Goal: Complete application form

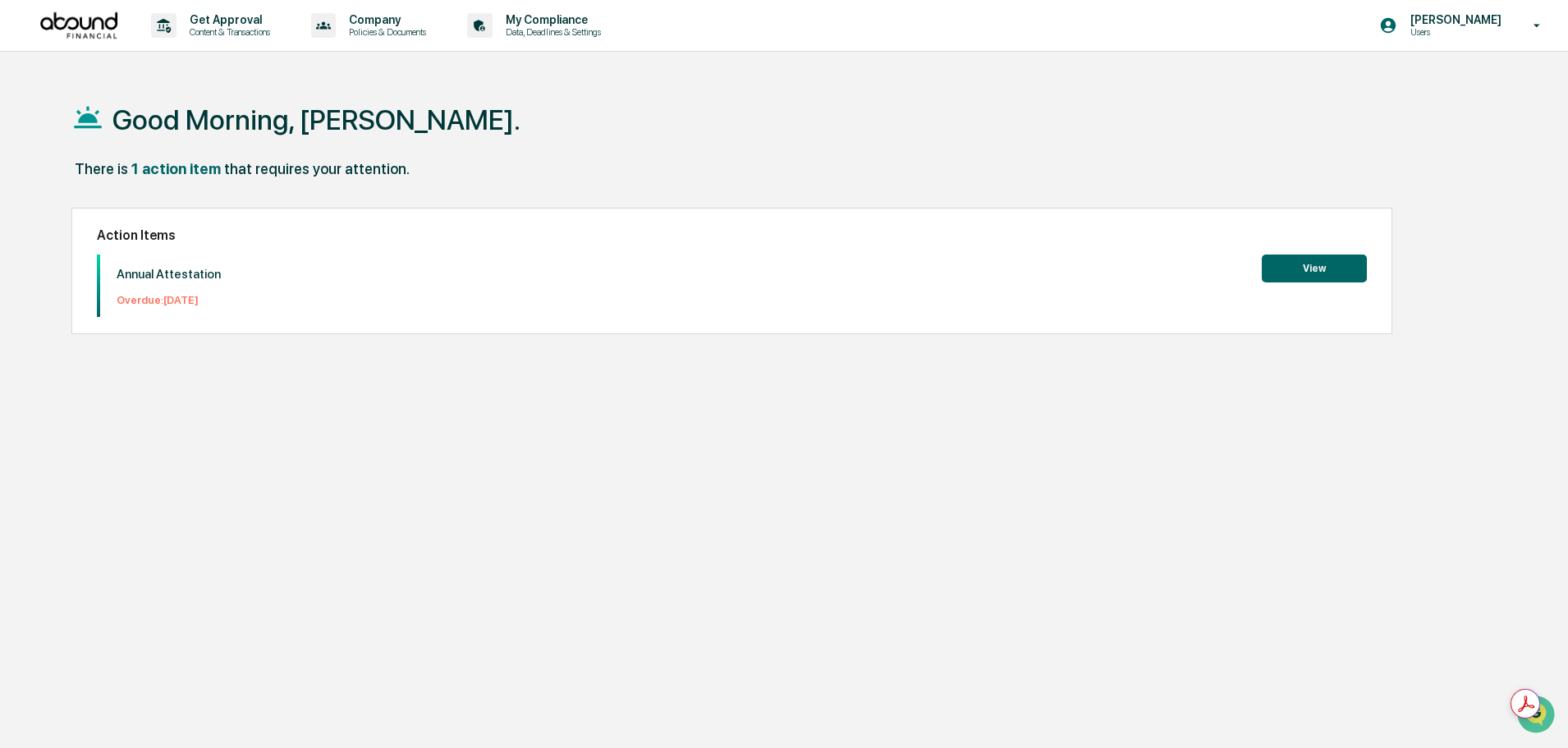
click at [1292, 275] on button "View" at bounding box center [1314, 267] width 105 height 28
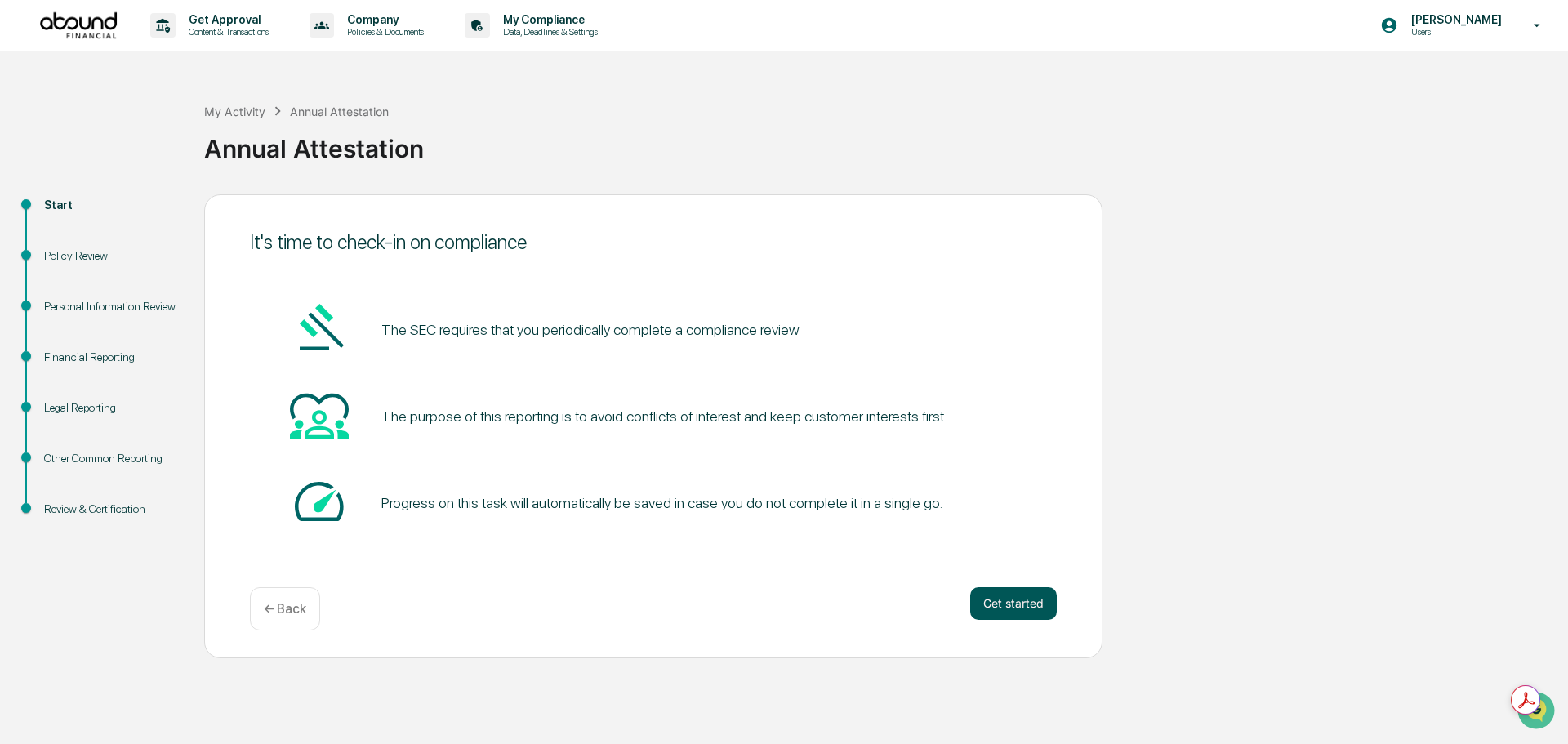
click at [1001, 597] on button "Get started" at bounding box center [1014, 603] width 87 height 33
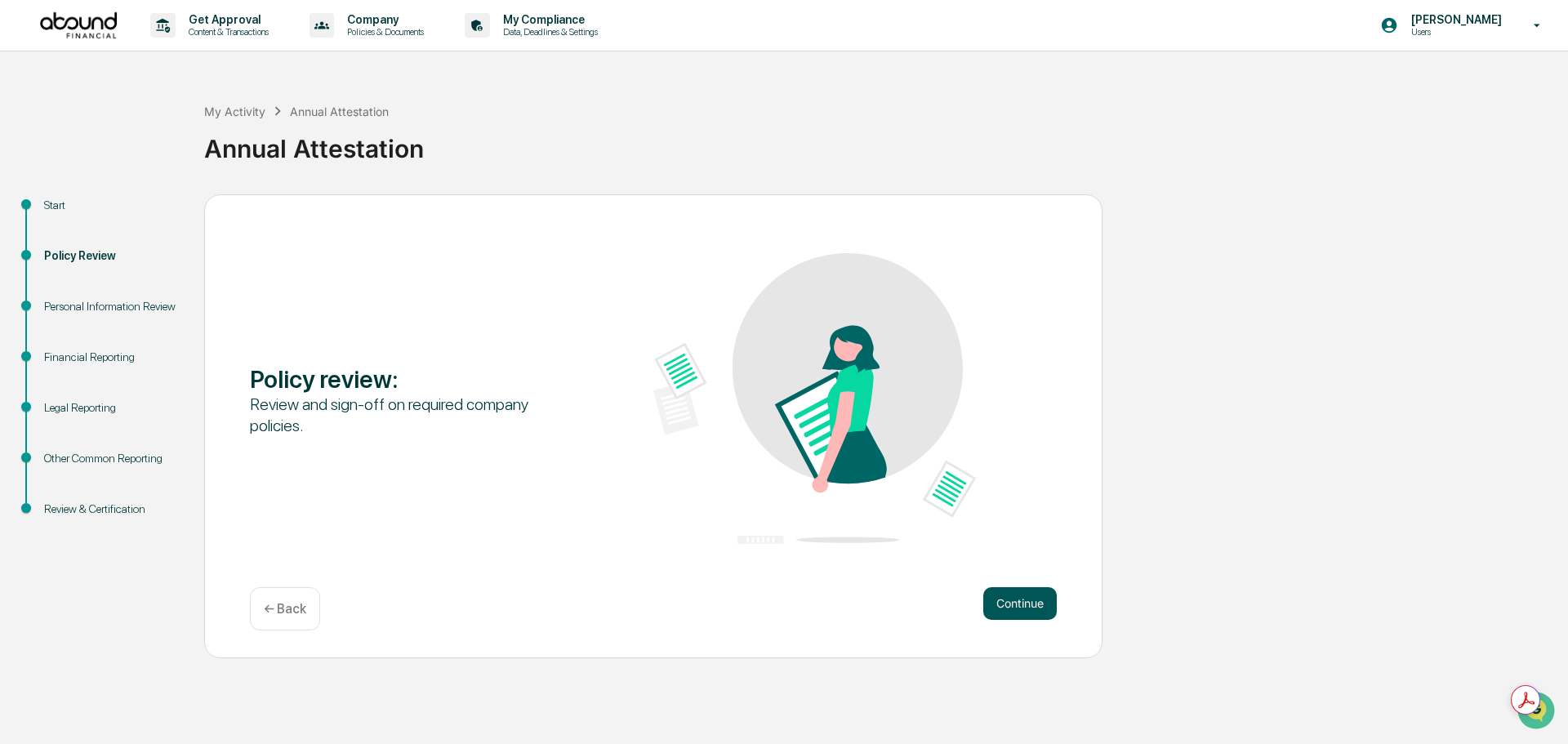
click at [1006, 608] on button "Continue" at bounding box center [1020, 603] width 73 height 33
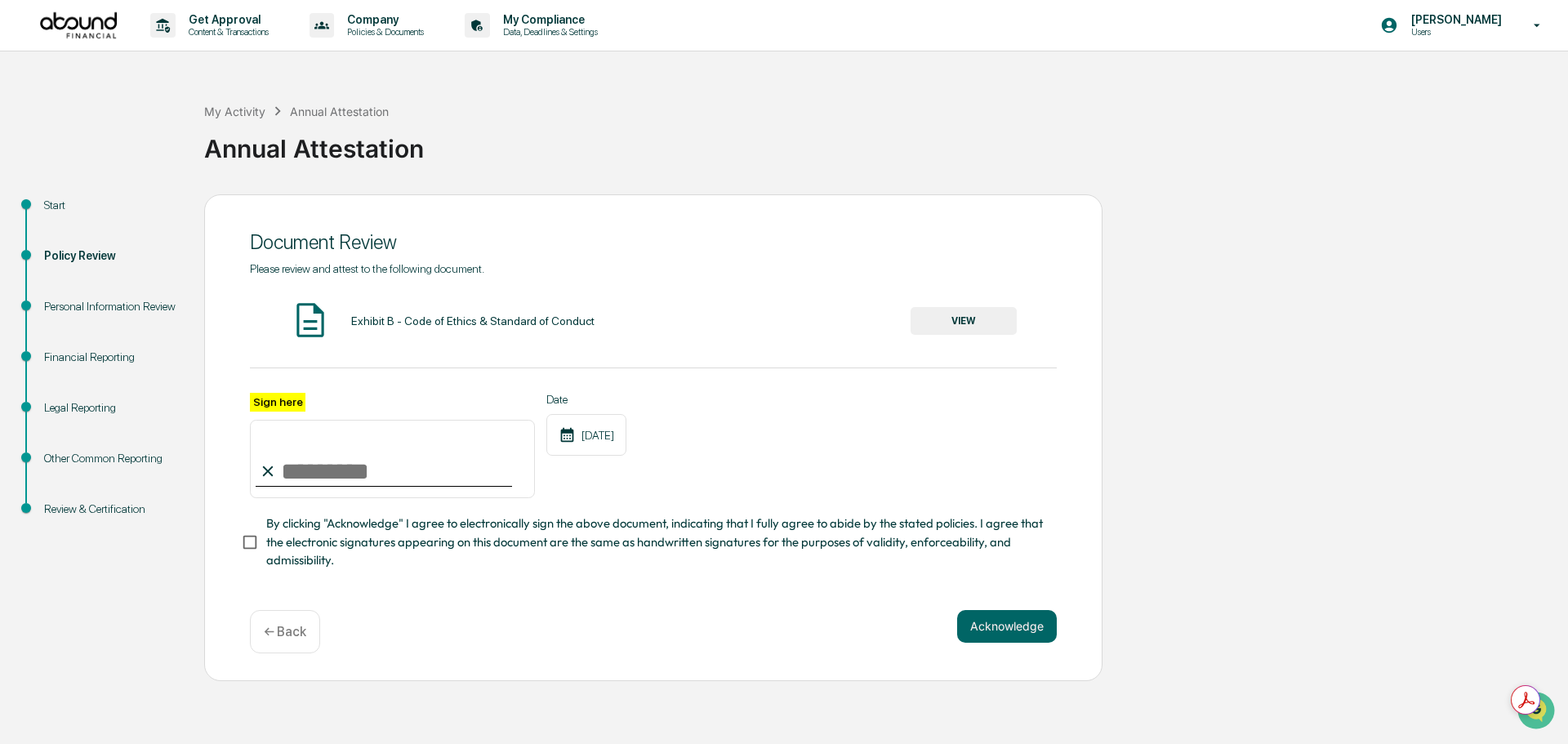
click at [289, 491] on input "Sign here" at bounding box center [392, 459] width 285 height 79
click at [277, 412] on label "Sign here" at bounding box center [278, 401] width 56 height 19
click at [277, 420] on input "Sign here" at bounding box center [392, 459] width 285 height 79
click at [331, 497] on input "Sign here" at bounding box center [392, 459] width 285 height 79
type input "**********"
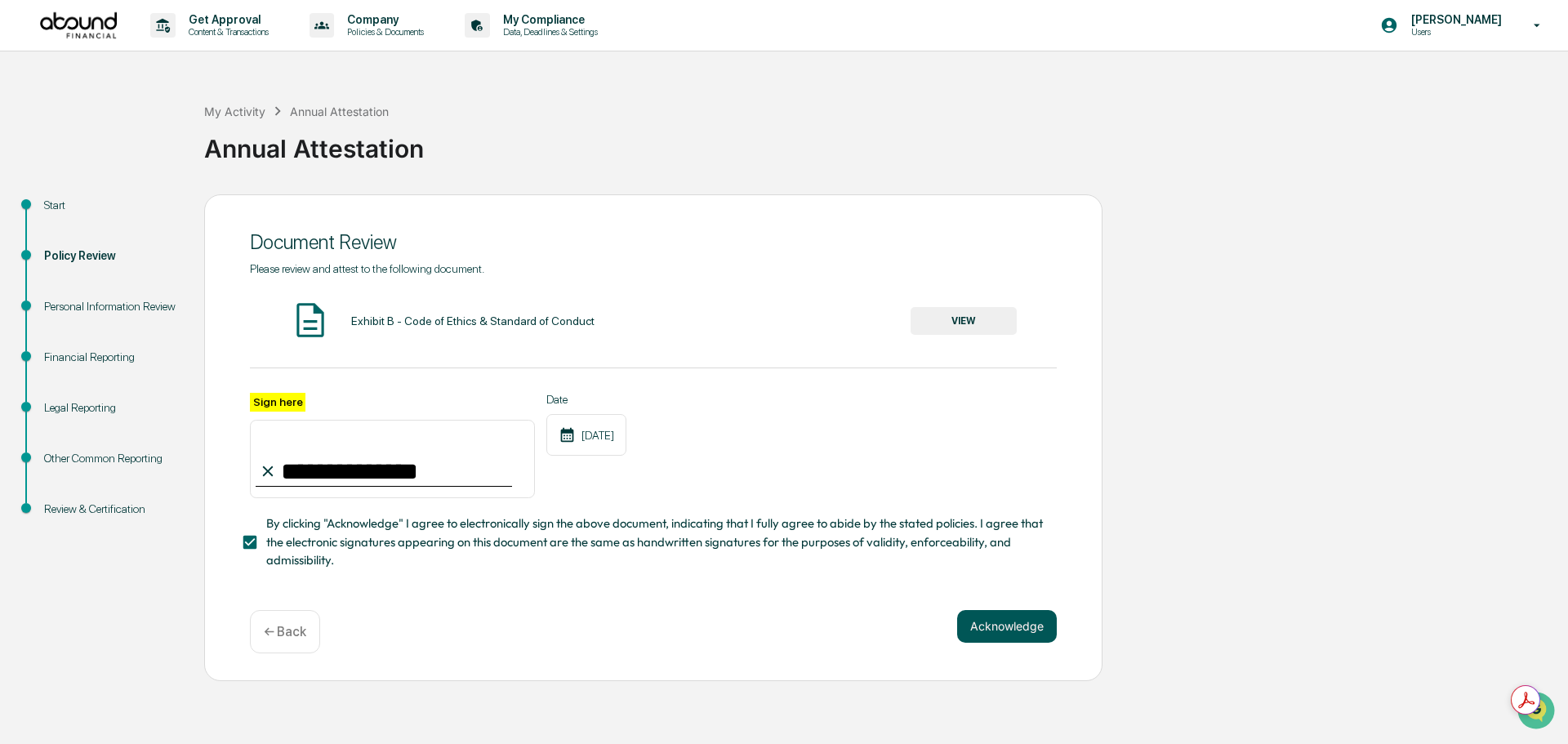
click at [1036, 642] on button "Acknowledge" at bounding box center [1007, 626] width 100 height 33
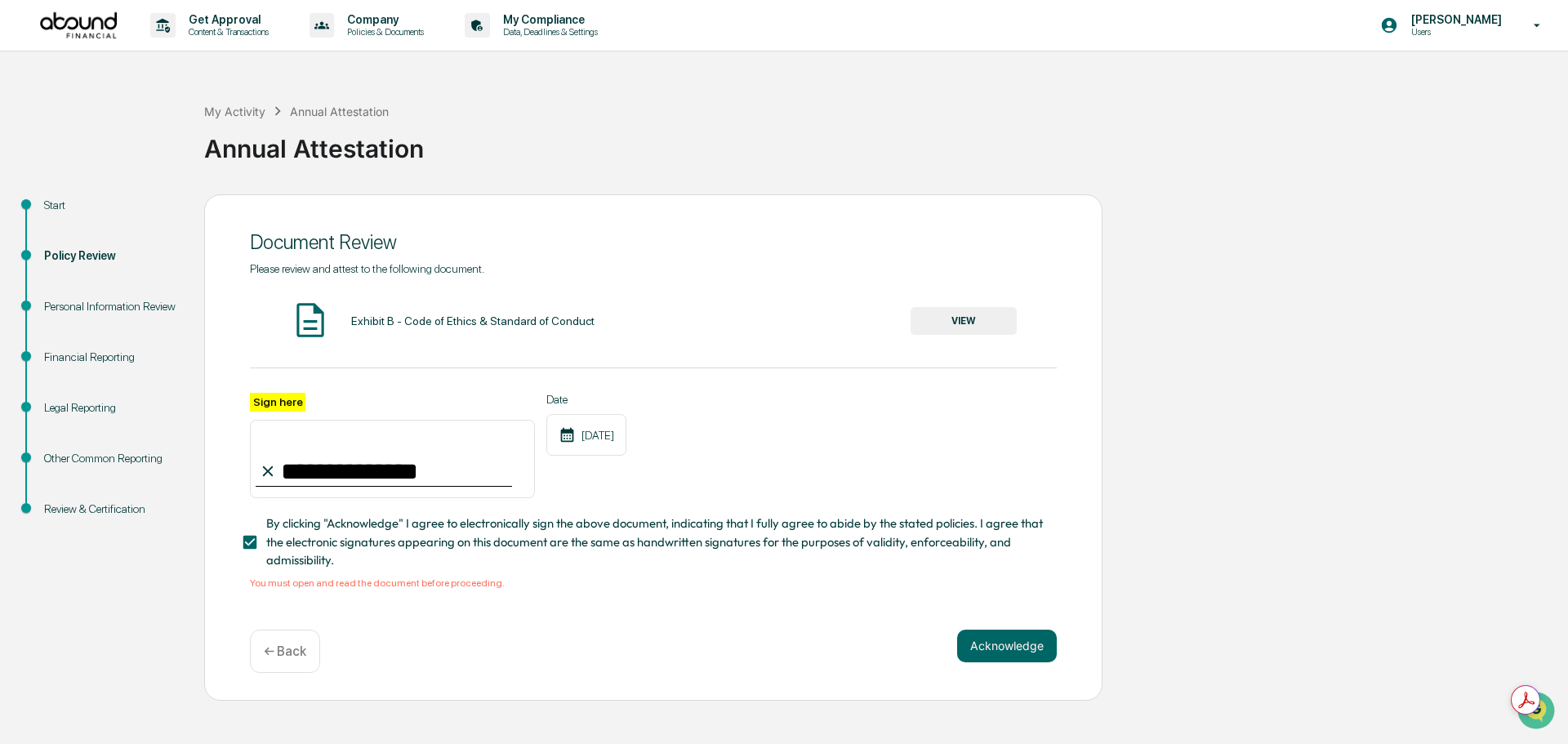
click at [1011, 335] on button "VIEW" at bounding box center [963, 320] width 106 height 27
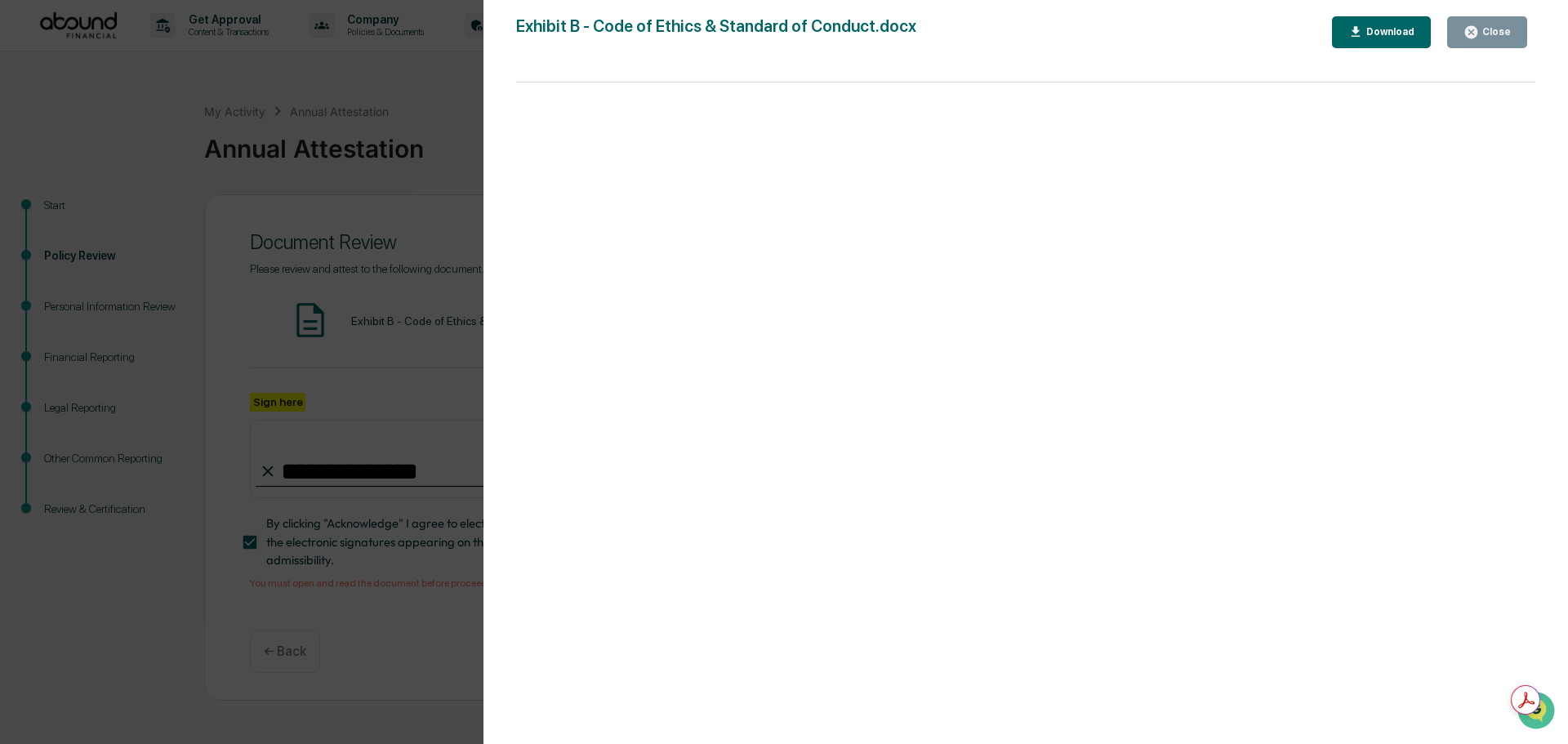
click at [1490, 28] on div "Close" at bounding box center [1496, 32] width 32 height 11
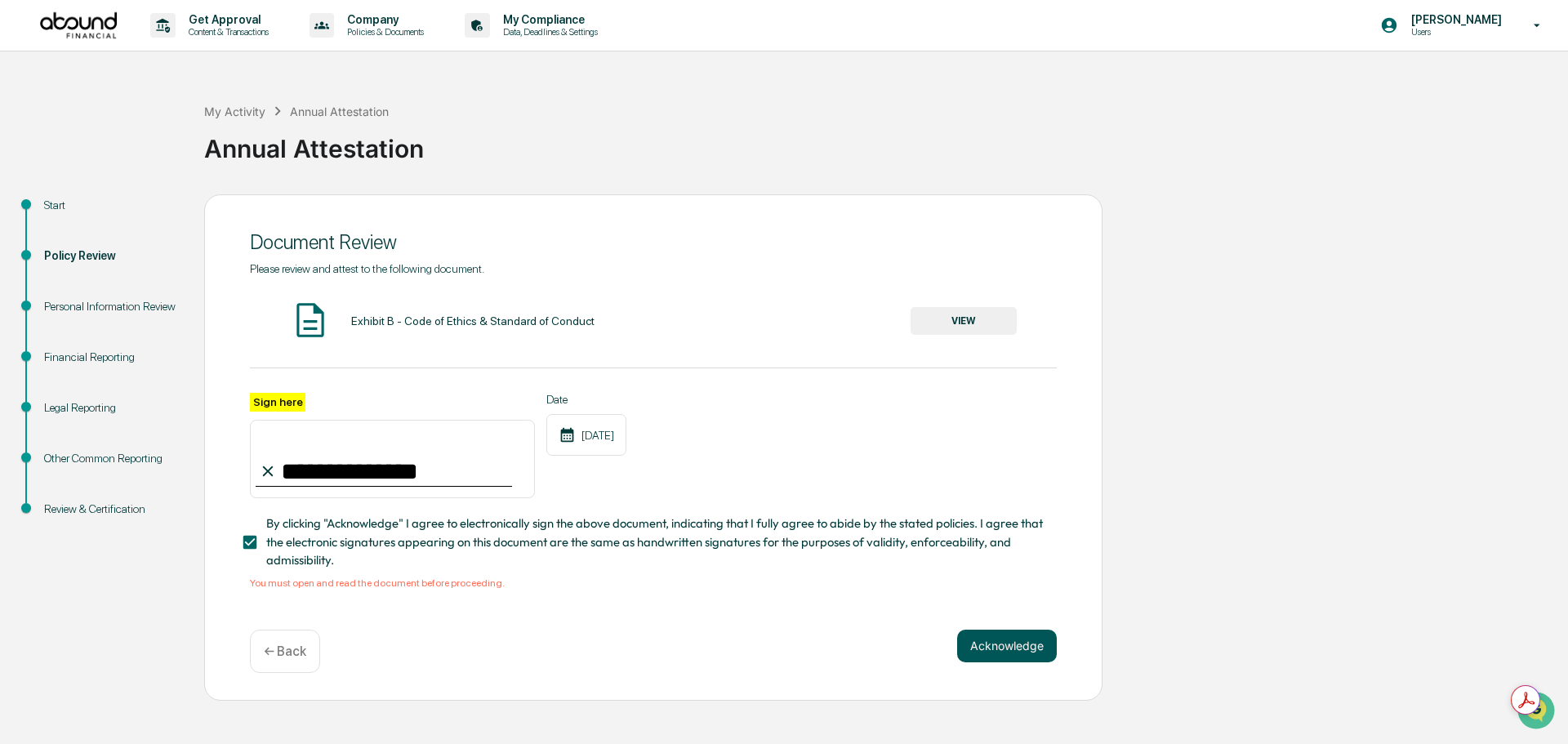
click at [1013, 662] on button "Acknowledge" at bounding box center [1007, 645] width 100 height 33
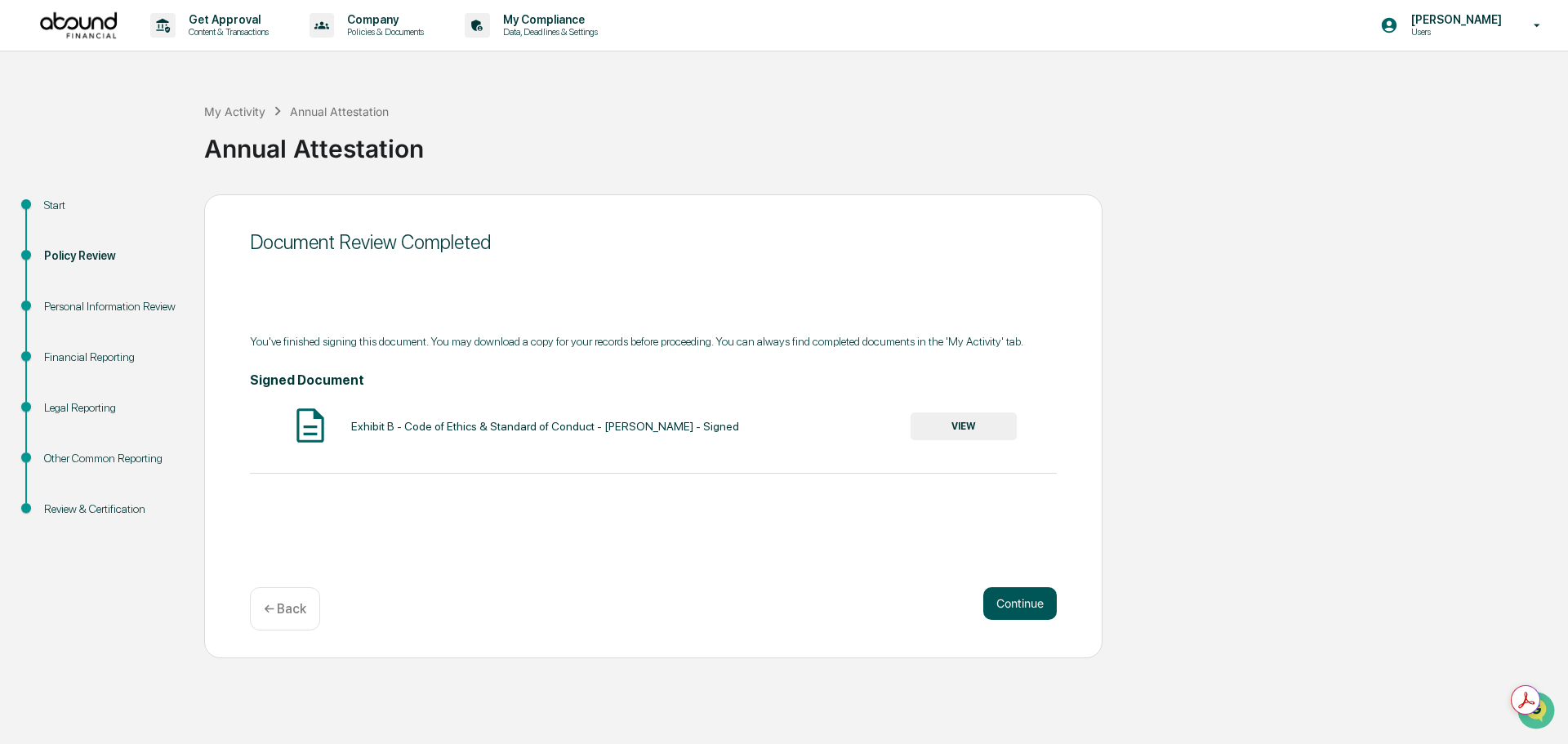
click at [1013, 618] on button "Continue" at bounding box center [1020, 603] width 73 height 33
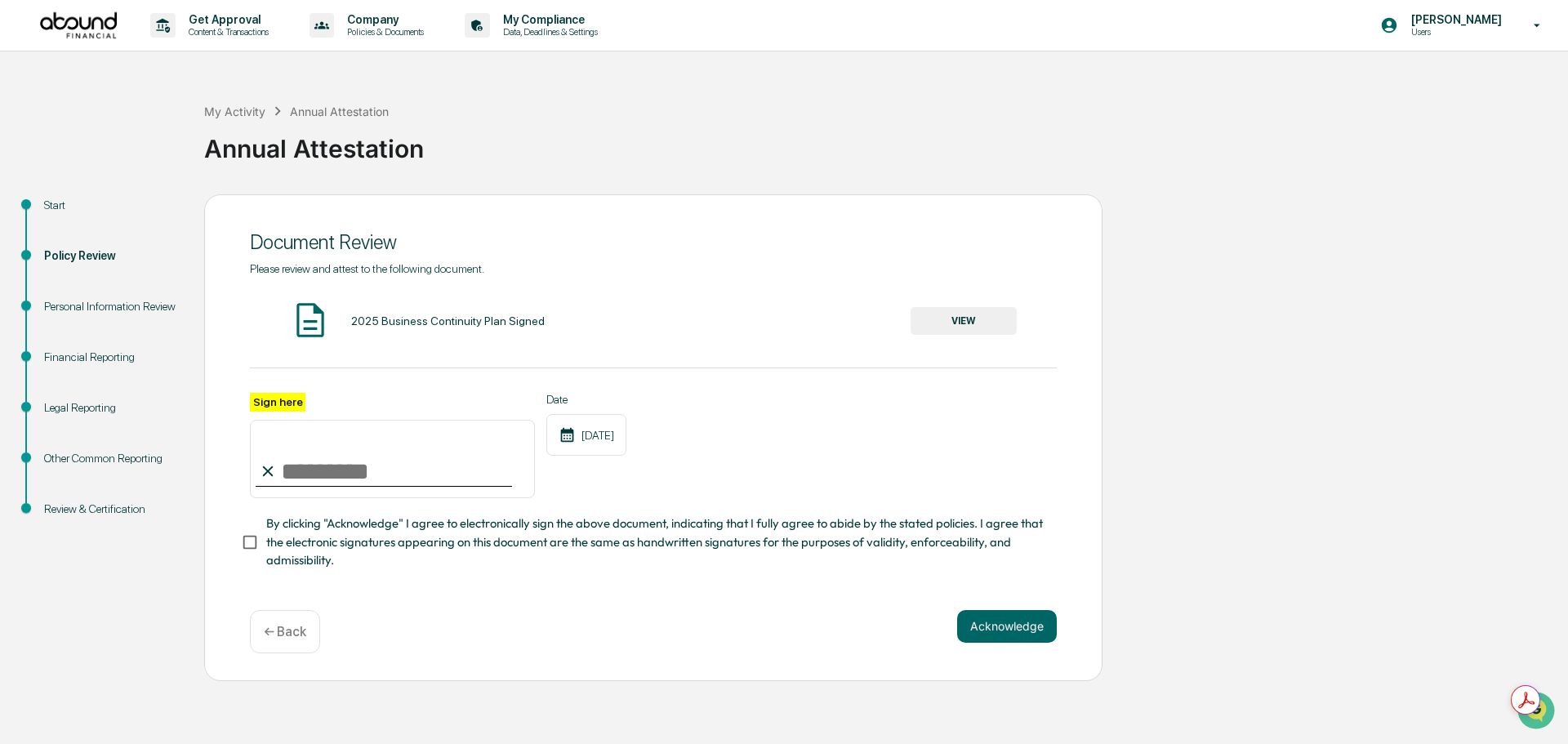
click at [321, 498] on input "Sign here" at bounding box center [392, 459] width 285 height 79
type input "**********"
click at [942, 335] on button "VIEW" at bounding box center [963, 320] width 106 height 27
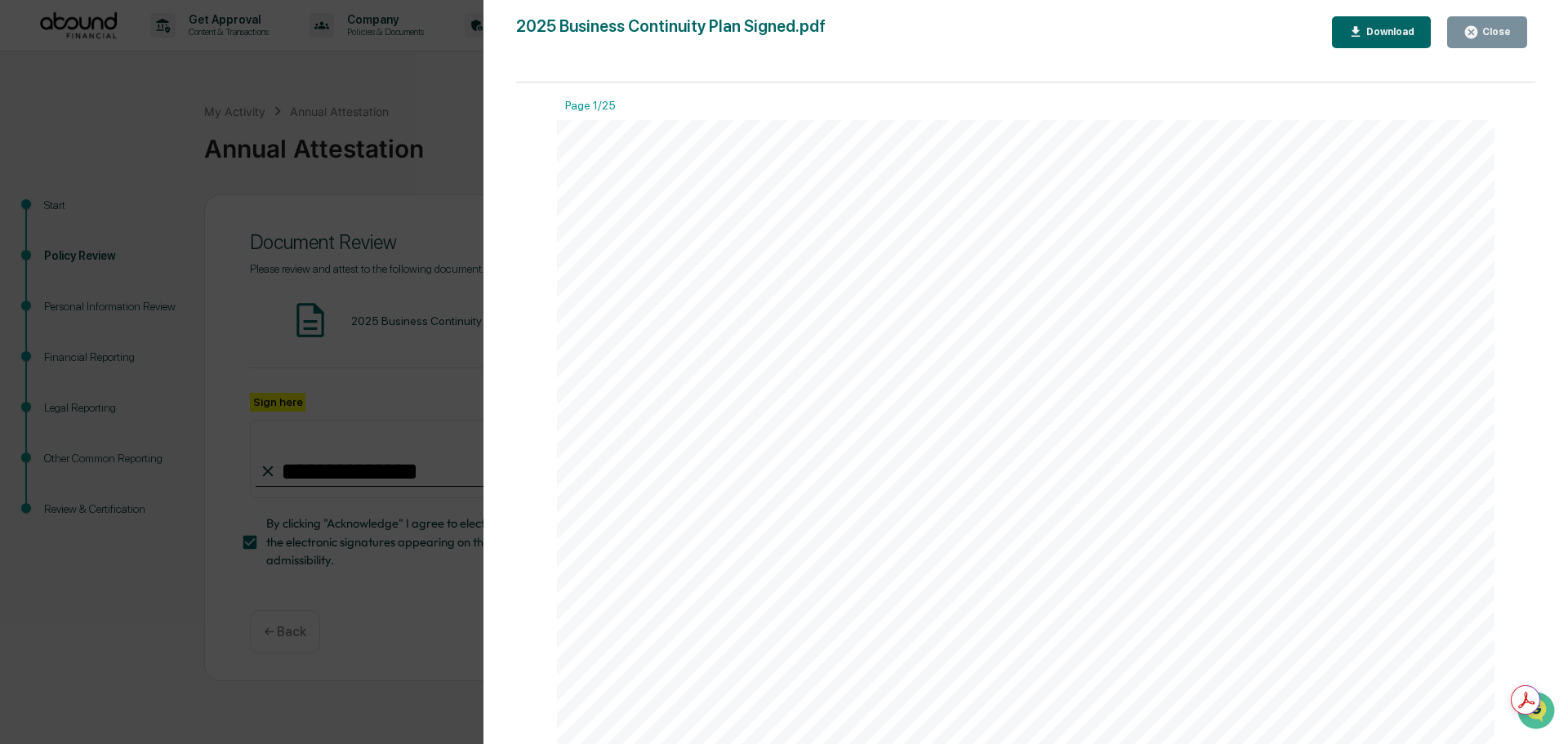
click at [1472, 31] on icon "button" at bounding box center [1472, 33] width 12 height 12
click at [1480, 24] on button "Close" at bounding box center [1487, 32] width 80 height 32
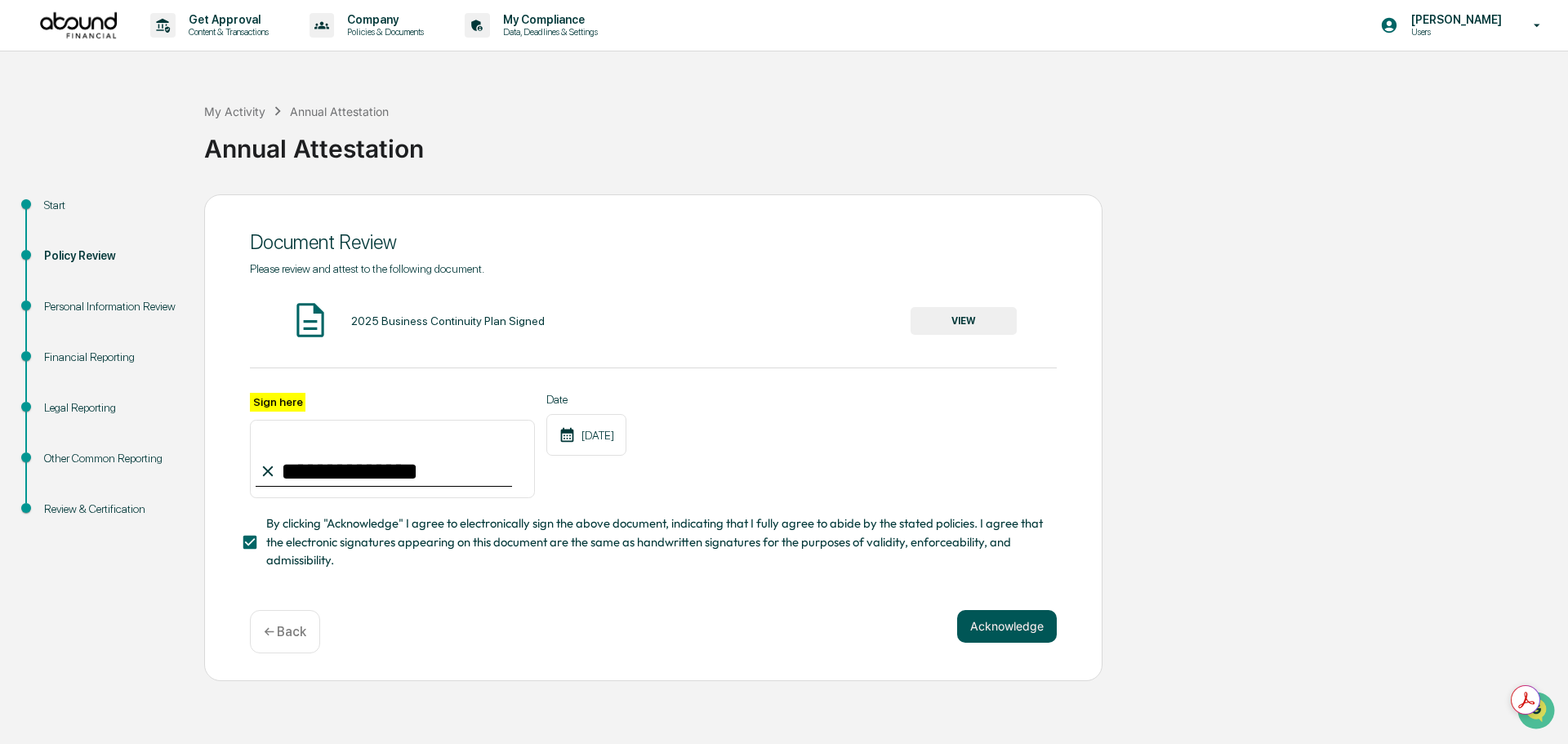
click at [996, 629] on div "**********" at bounding box center [653, 437] width 898 height 487
click at [1009, 642] on button "Acknowledge" at bounding box center [1007, 626] width 100 height 33
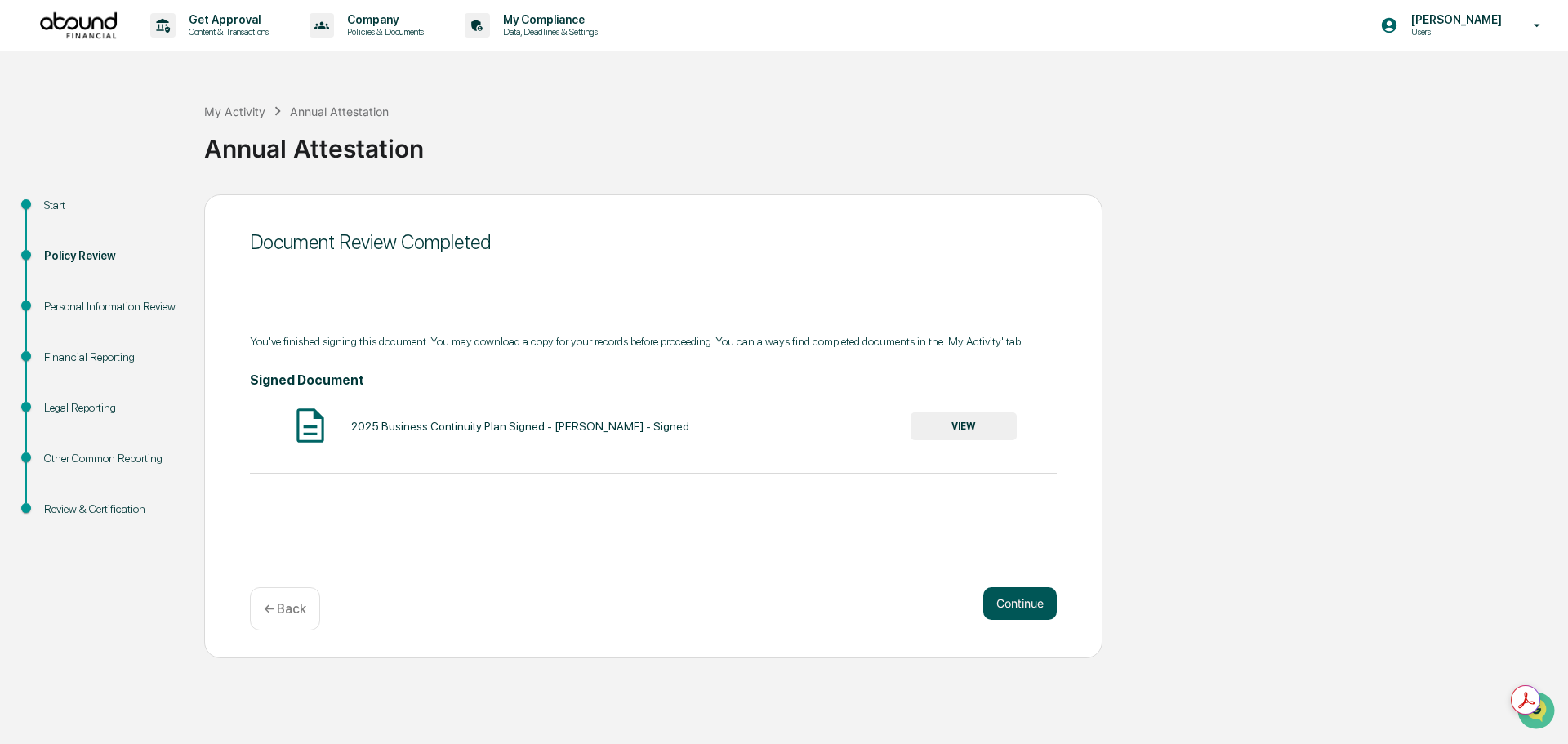
click at [1026, 617] on button "Continue" at bounding box center [1020, 603] width 73 height 33
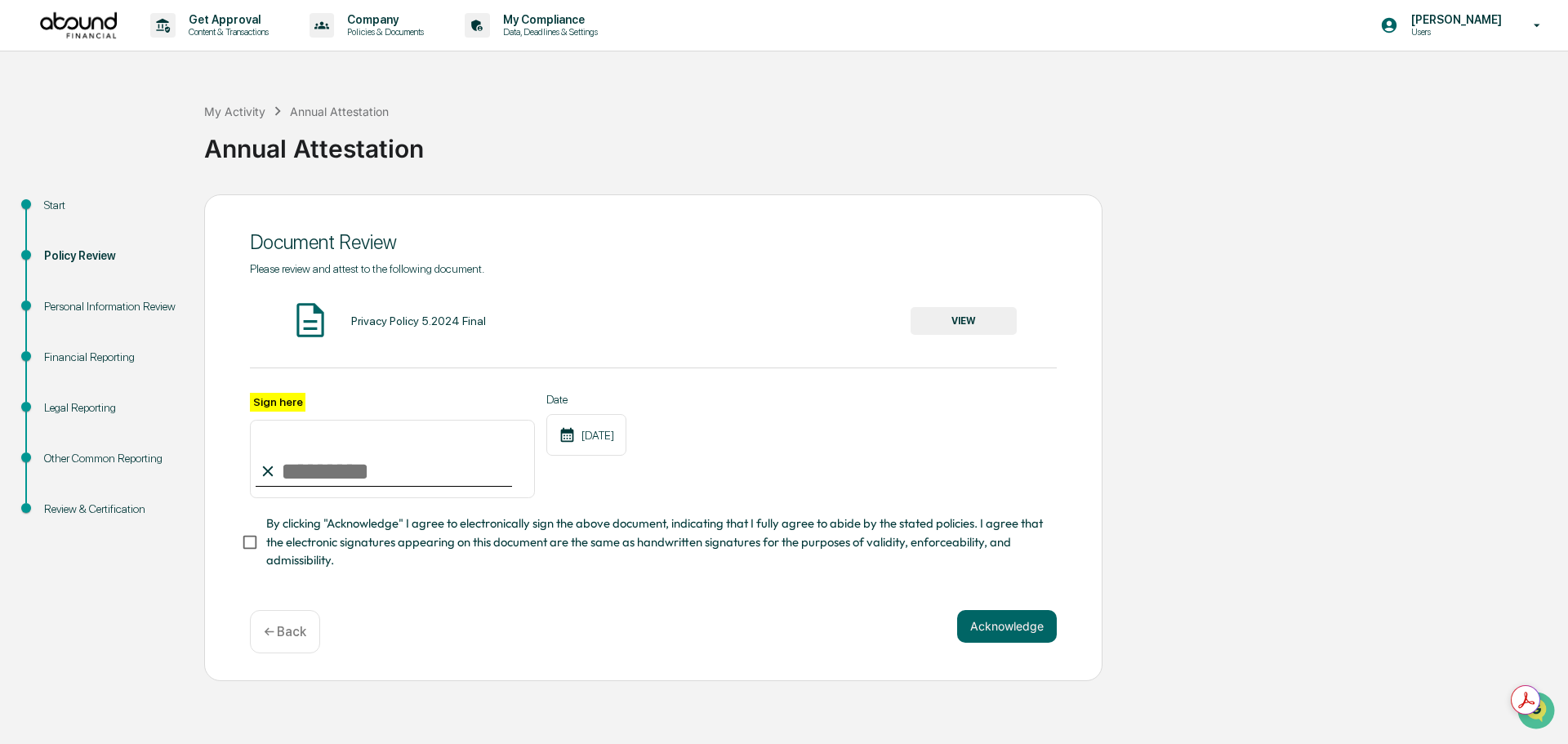
click at [323, 498] on input "Sign here" at bounding box center [392, 459] width 285 height 79
type input "**********"
click at [976, 642] on button "Acknowledge" at bounding box center [1007, 626] width 100 height 33
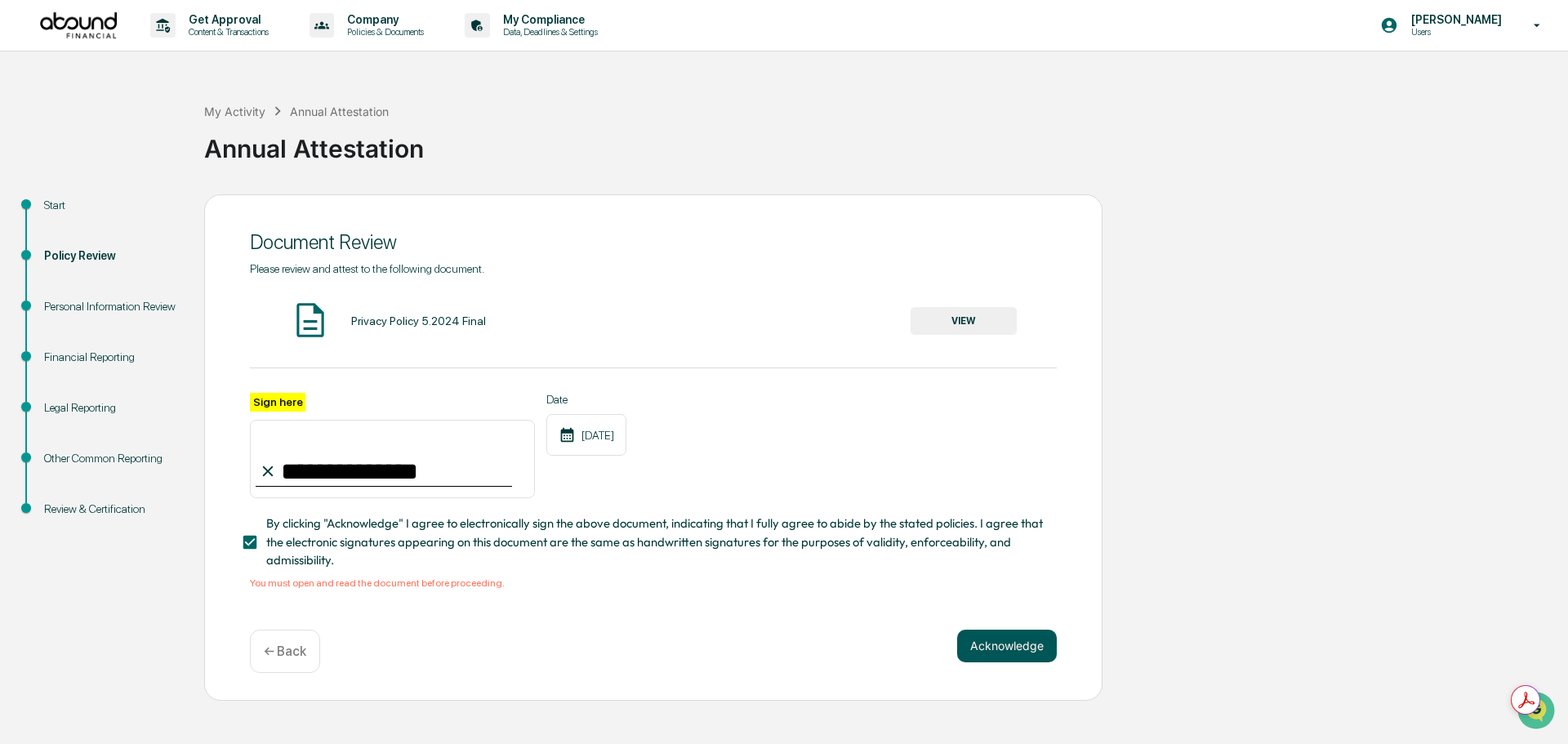
click at [1029, 662] on button "Acknowledge" at bounding box center [1007, 645] width 100 height 33
click at [1069, 694] on div "**********" at bounding box center [653, 447] width 898 height 506
click at [1031, 662] on button "Acknowledge" at bounding box center [1007, 645] width 100 height 33
drag, startPoint x: 1006, startPoint y: 682, endPoint x: 1017, endPoint y: 689, distance: 13.0
click at [1017, 662] on button "Acknowledge" at bounding box center [1007, 645] width 100 height 33
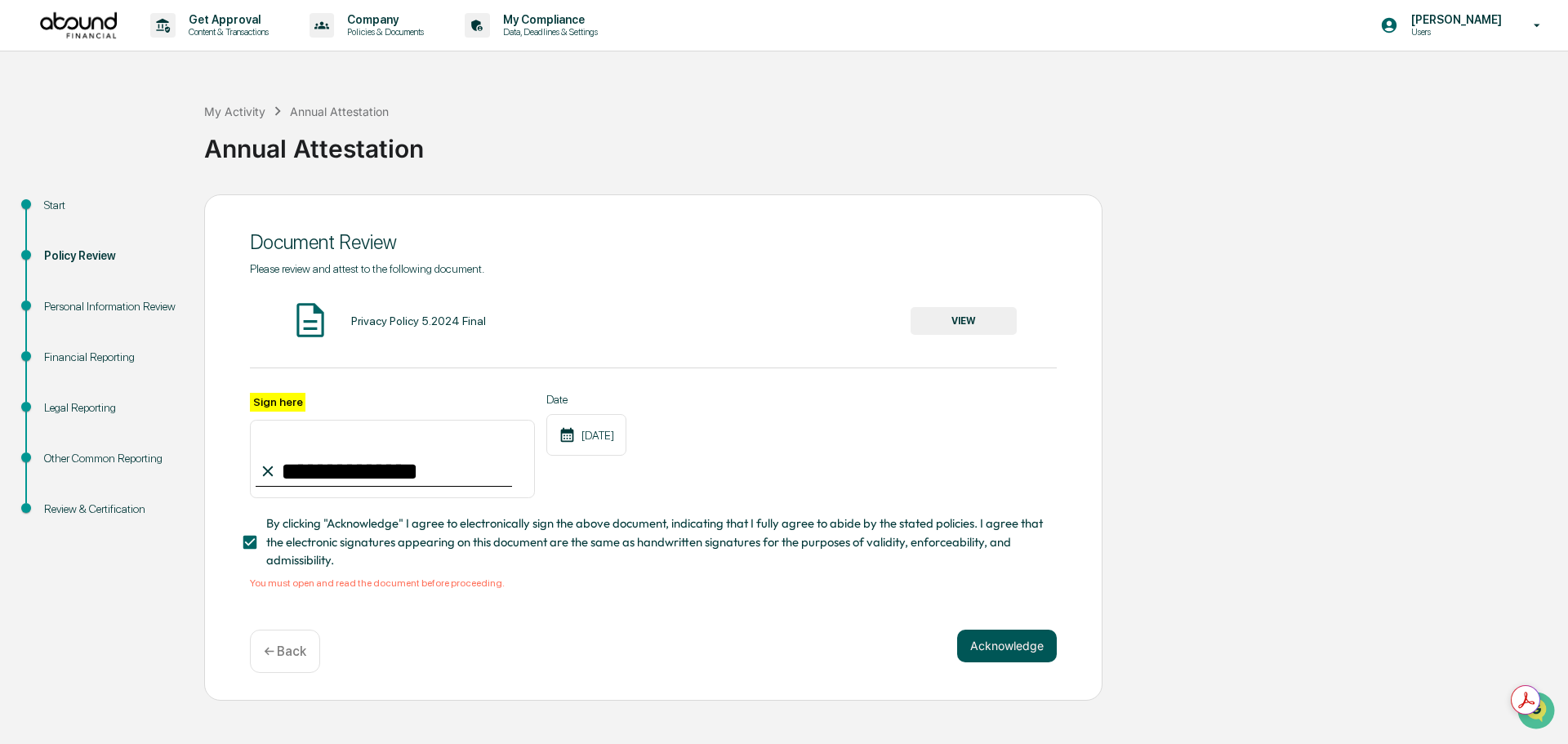
click at [993, 662] on button "Acknowledge" at bounding box center [1007, 645] width 100 height 33
click at [985, 335] on button "VIEW" at bounding box center [963, 320] width 106 height 27
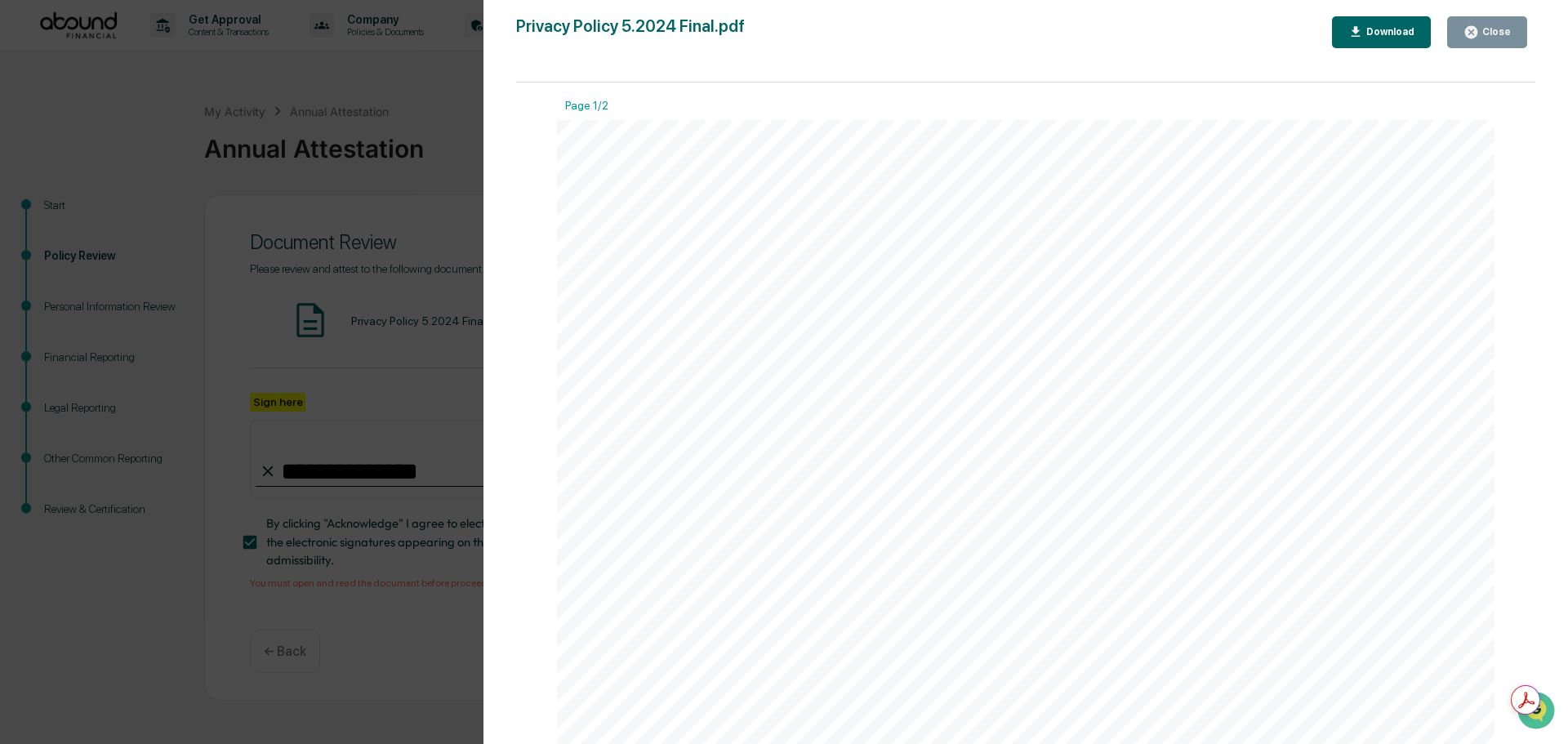
click at [1480, 27] on icon "button" at bounding box center [1472, 33] width 16 height 16
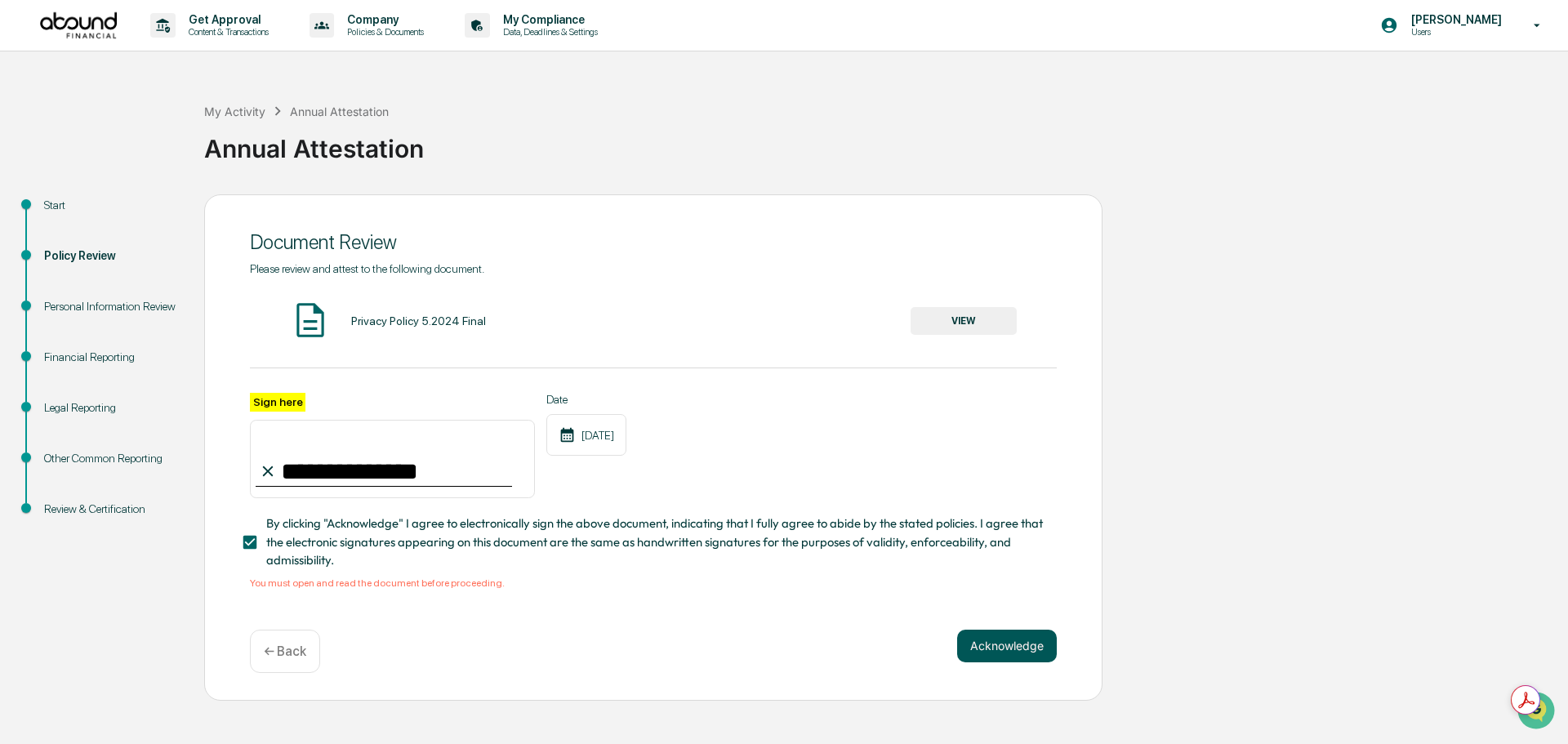
click at [1023, 662] on button "Acknowledge" at bounding box center [1007, 645] width 100 height 33
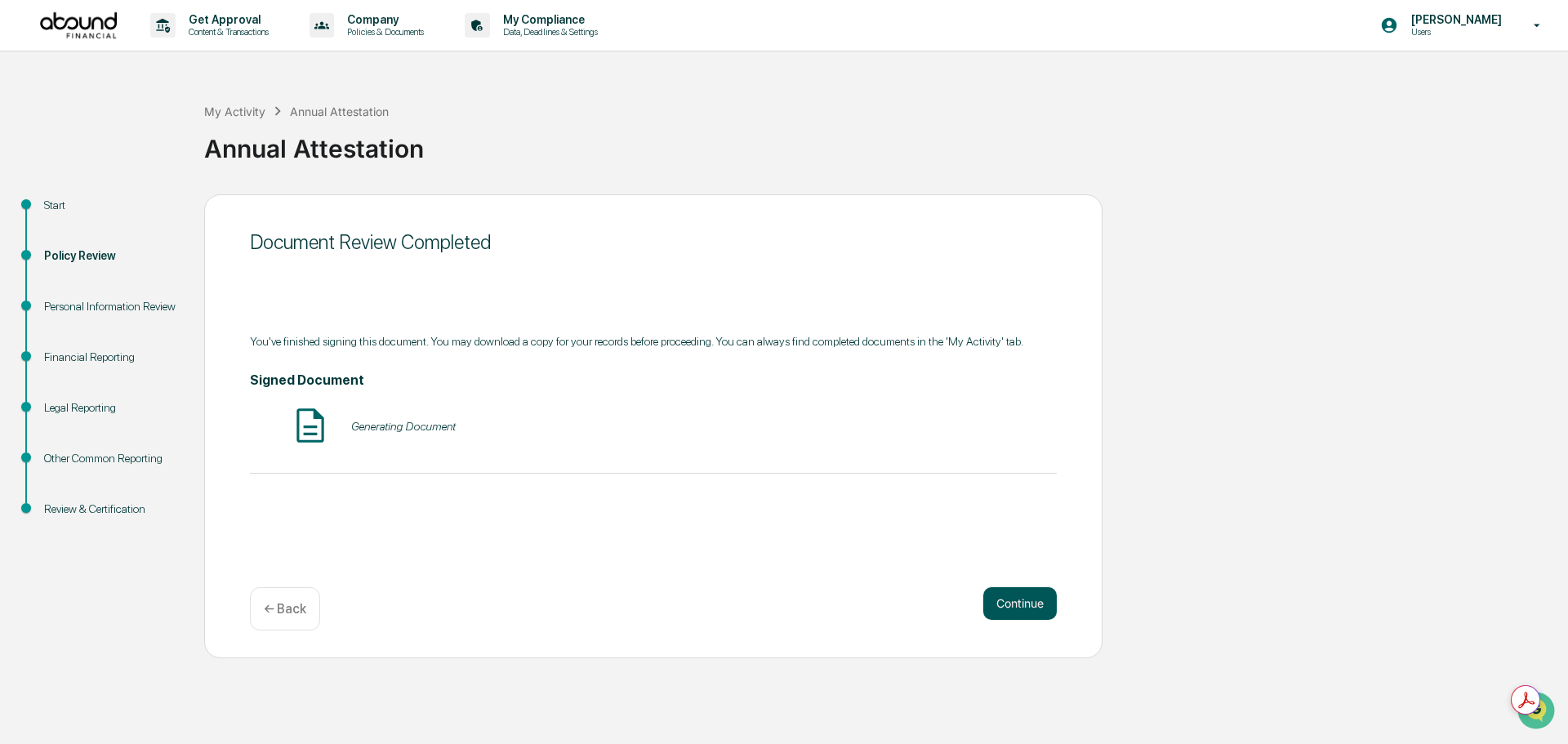
click at [1029, 608] on button "Continue" at bounding box center [1020, 603] width 73 height 33
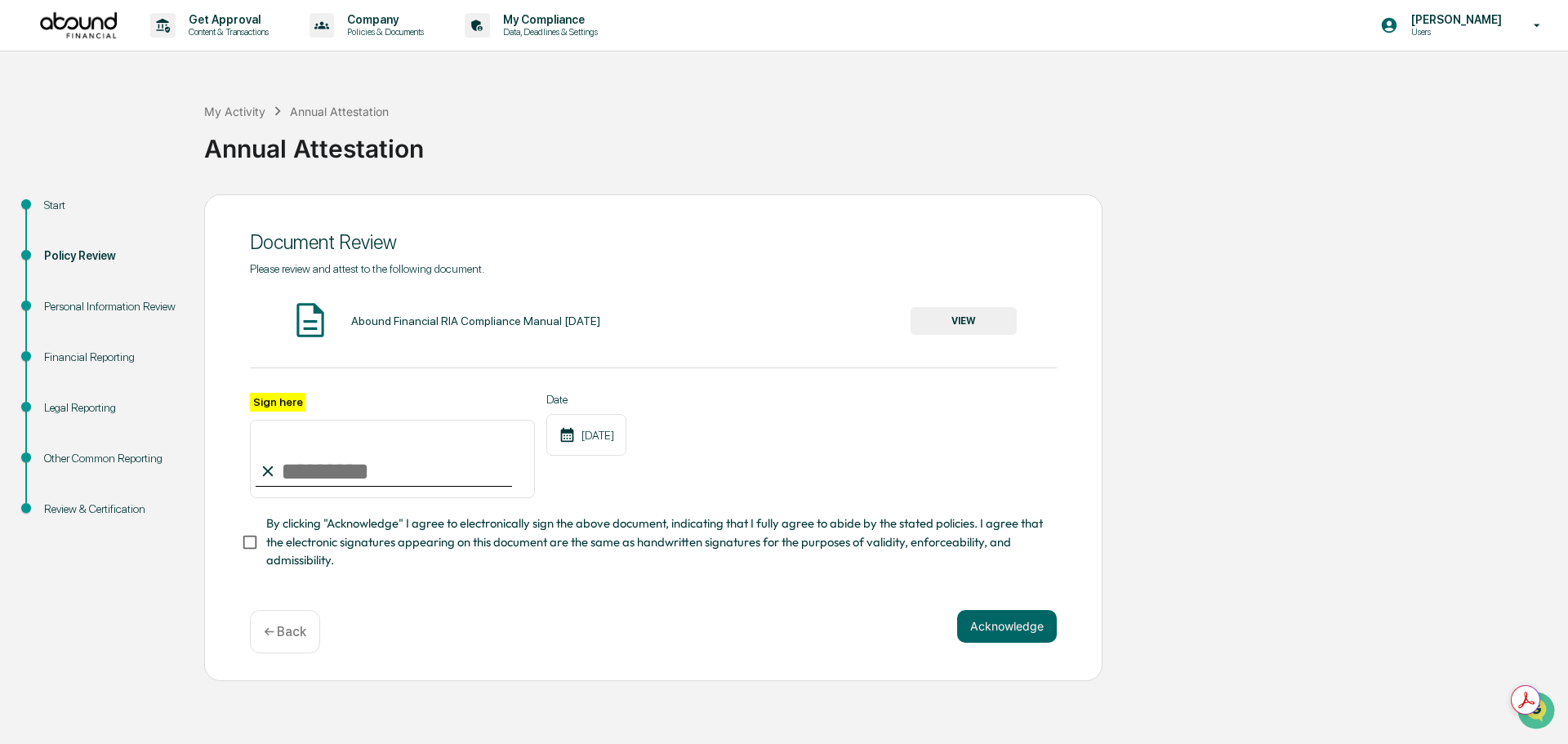
click at [463, 498] on input "Sign here" at bounding box center [392, 459] width 285 height 79
type input "**********"
click at [977, 335] on button "VIEW" at bounding box center [963, 320] width 106 height 27
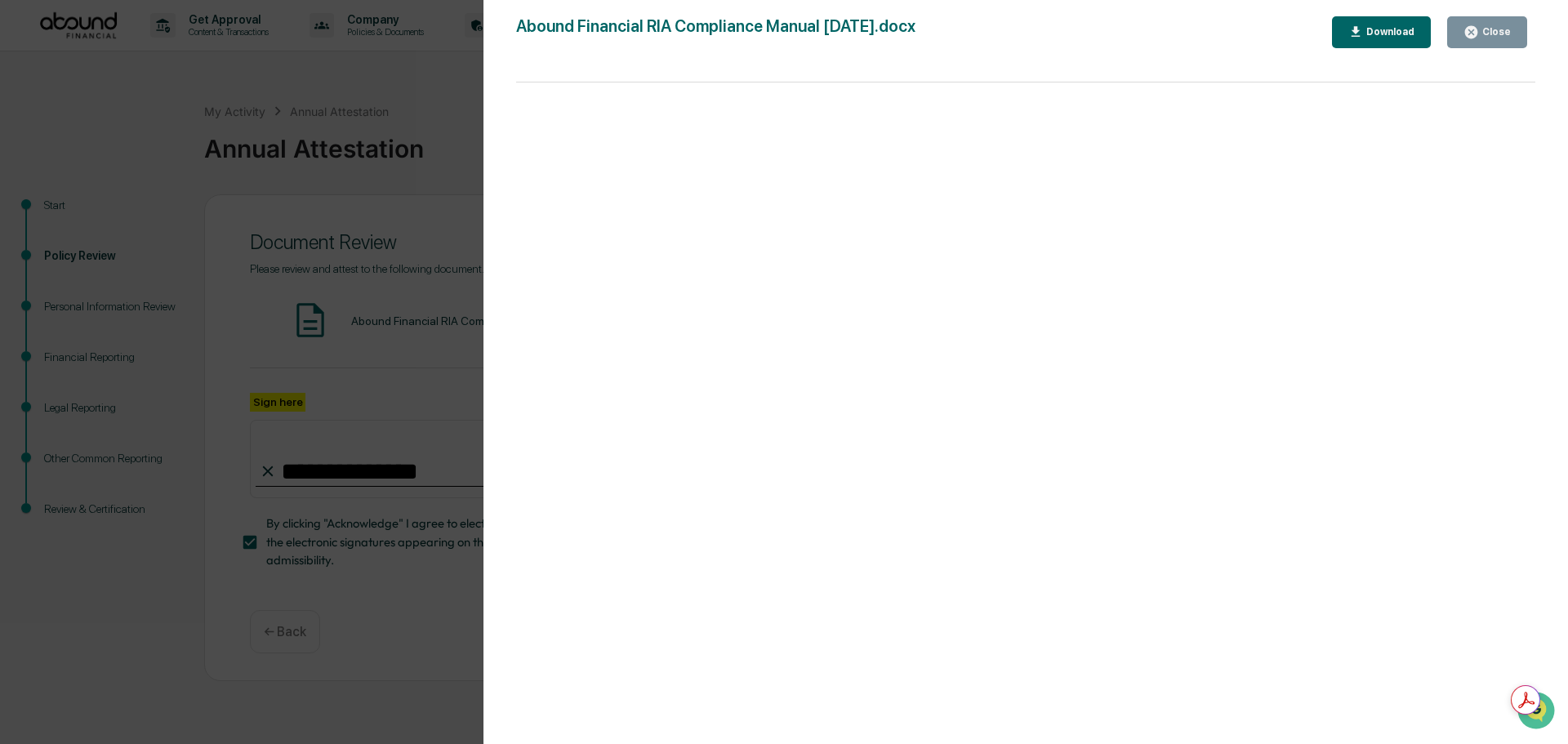
click at [1491, 34] on div "Close" at bounding box center [1496, 32] width 32 height 11
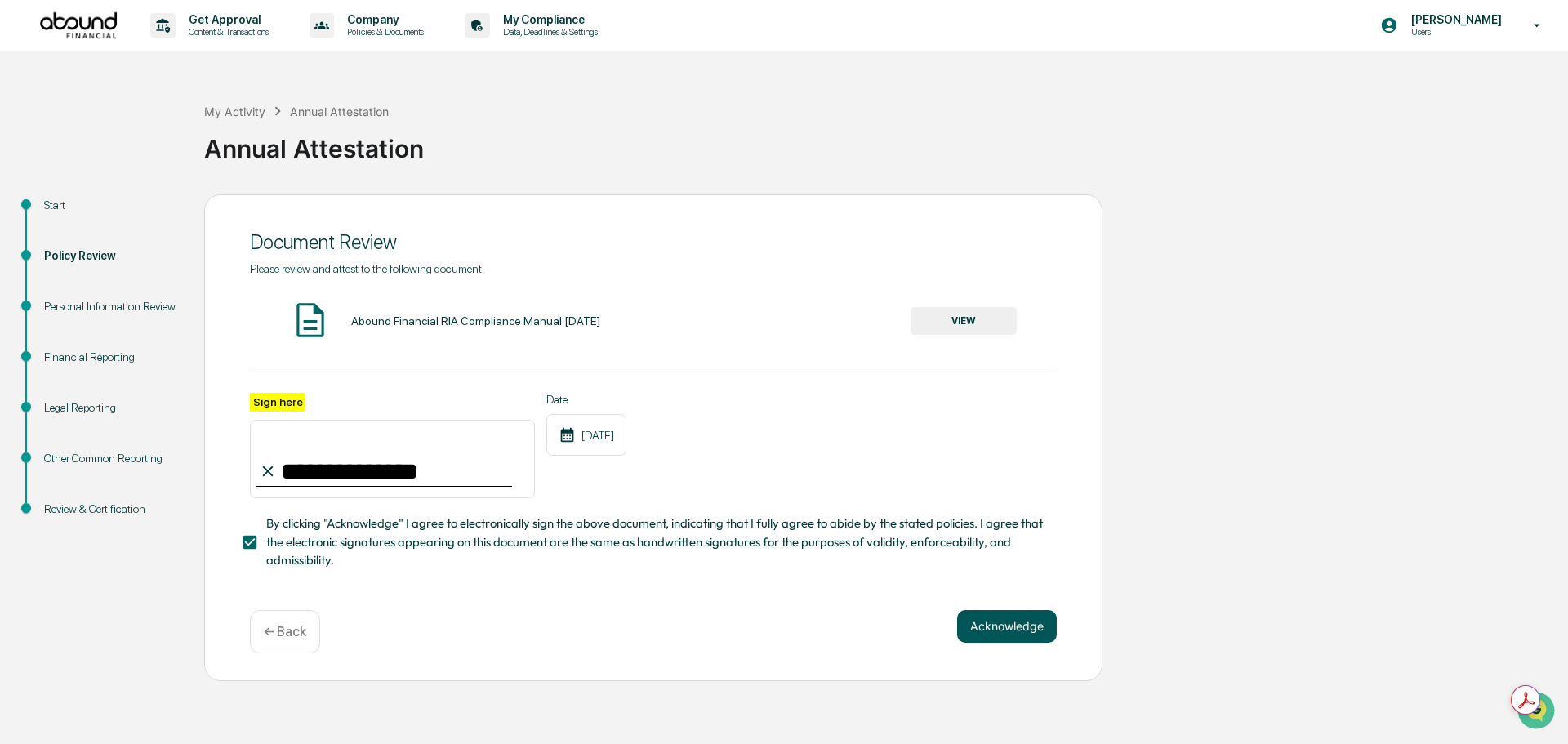
click at [974, 642] on button "Acknowledge" at bounding box center [1007, 626] width 100 height 33
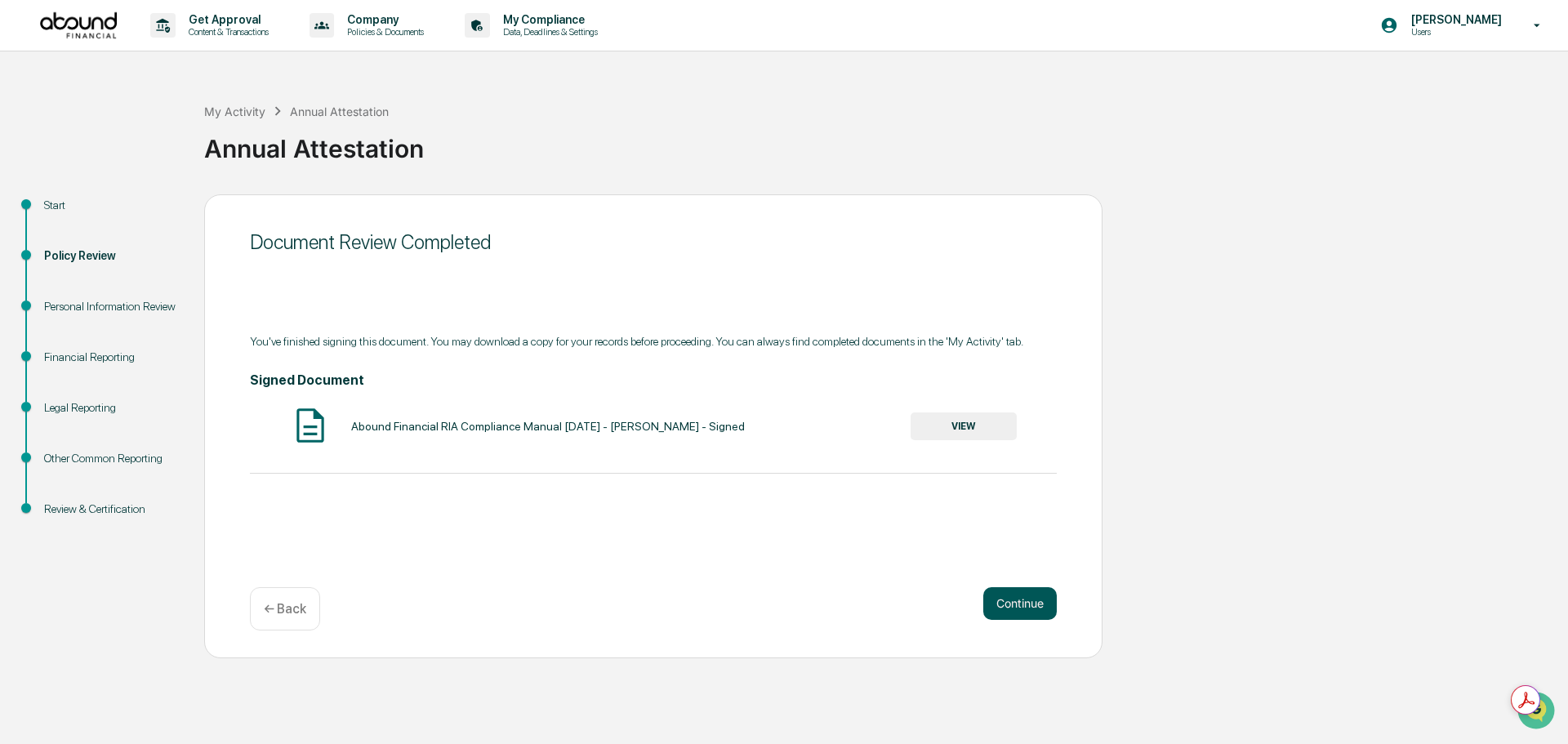
click at [1014, 619] on button "Continue" at bounding box center [1020, 603] width 73 height 33
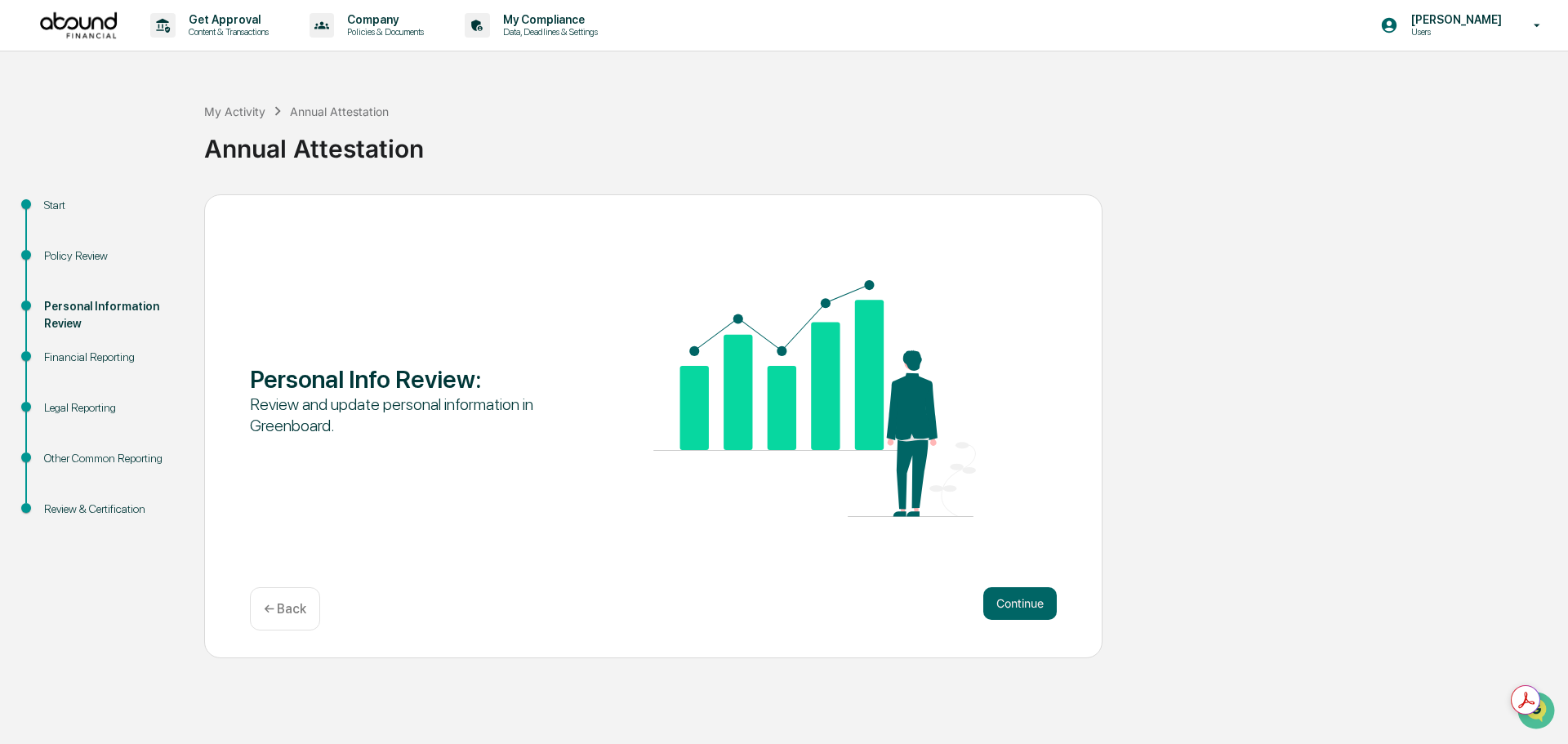
click at [1014, 619] on button "Continue" at bounding box center [1020, 603] width 73 height 33
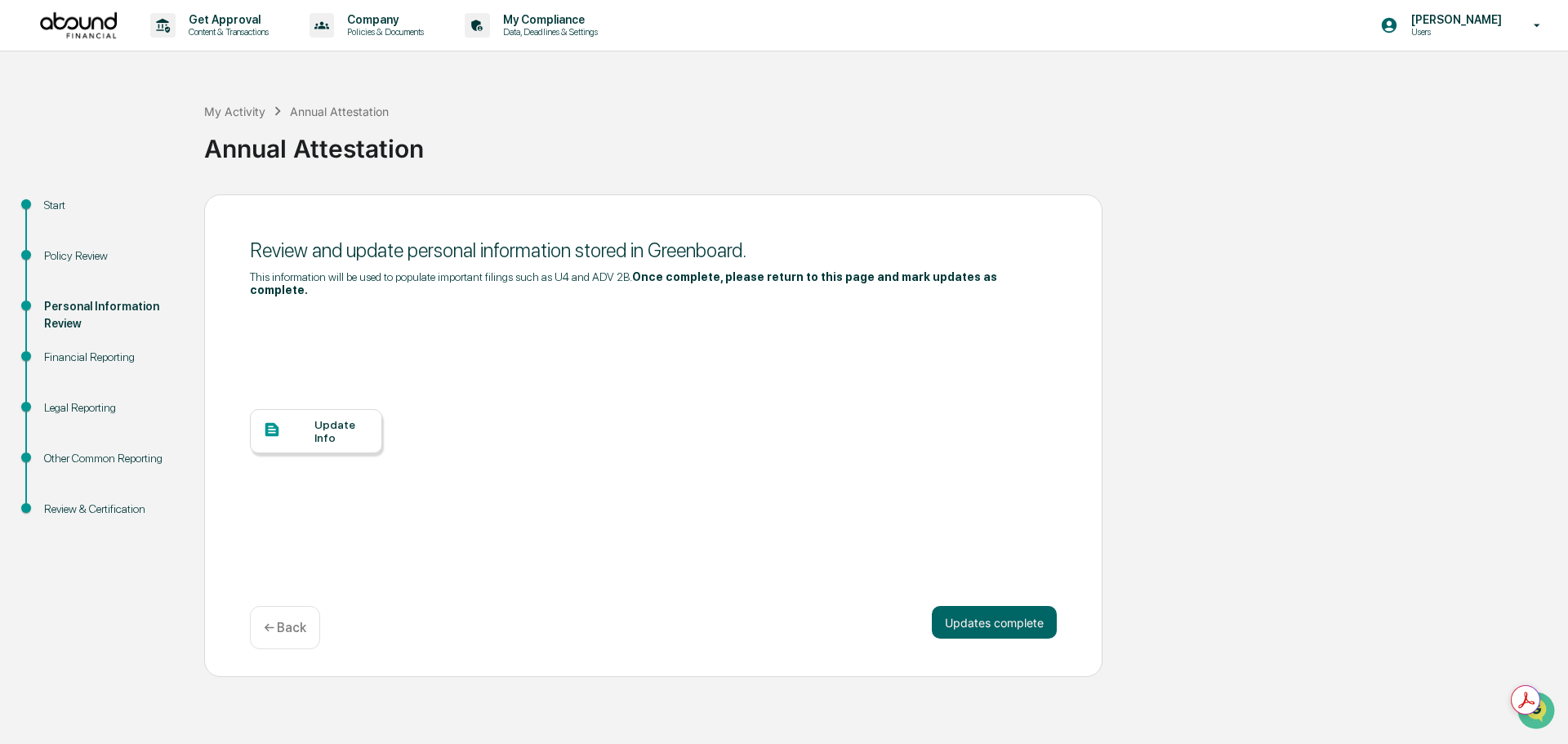
click at [337, 441] on div "Update Info" at bounding box center [342, 431] width 55 height 27
click at [281, 438] on icon at bounding box center [272, 429] width 18 height 18
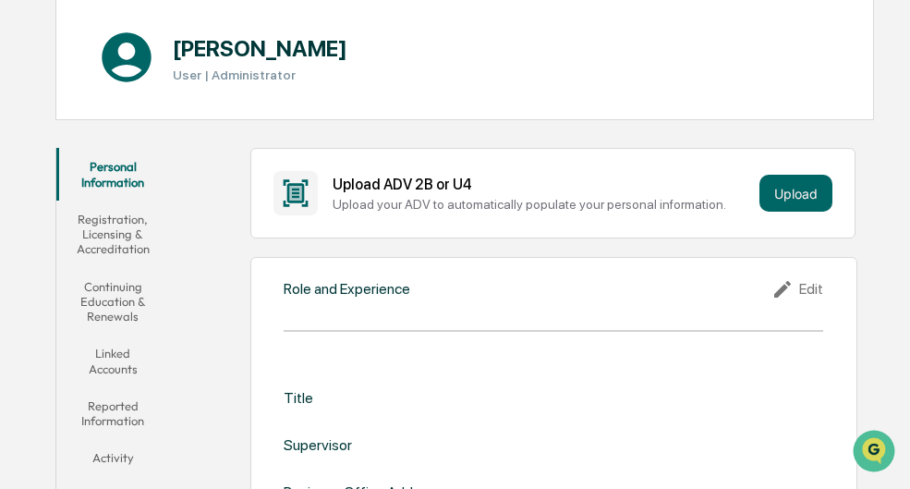
scroll to position [185, 0]
click at [803, 299] on div "Edit" at bounding box center [798, 290] width 52 height 22
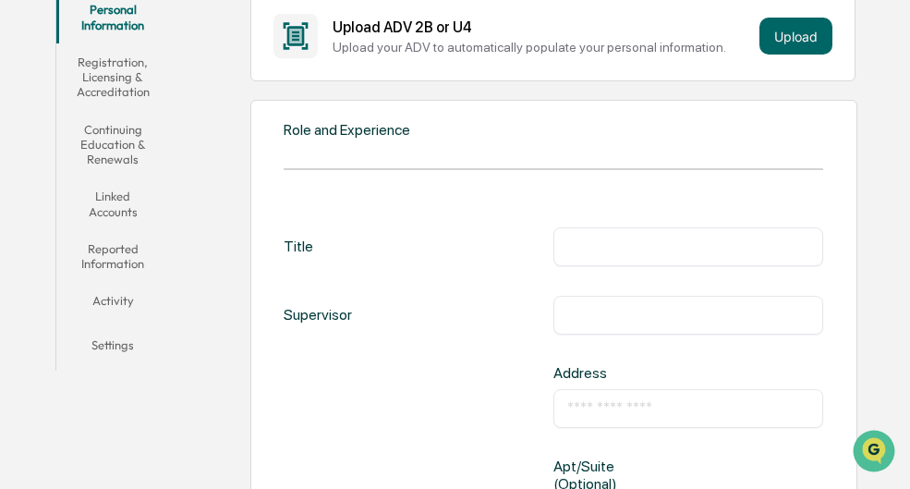
scroll to position [370, 0]
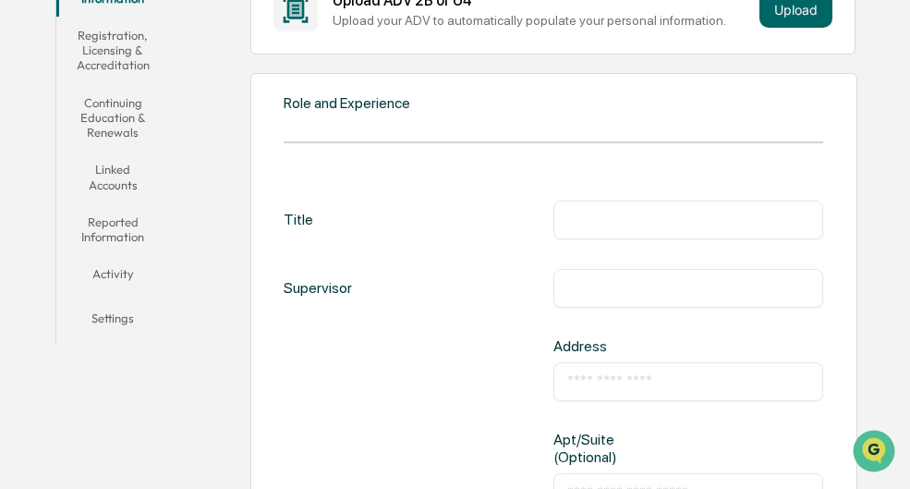
click at [600, 229] on input "text" at bounding box center [688, 220] width 242 height 18
type input "**********"
click at [576, 298] on input "text" at bounding box center [688, 288] width 242 height 18
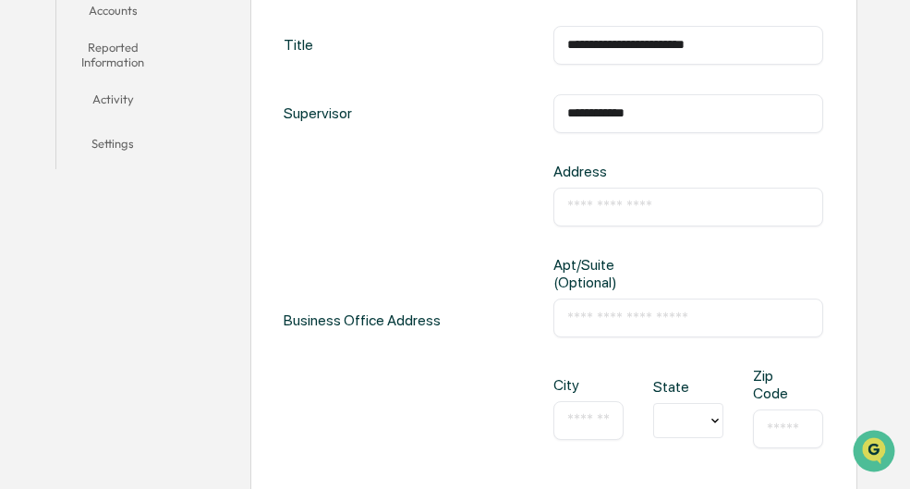
scroll to position [554, 0]
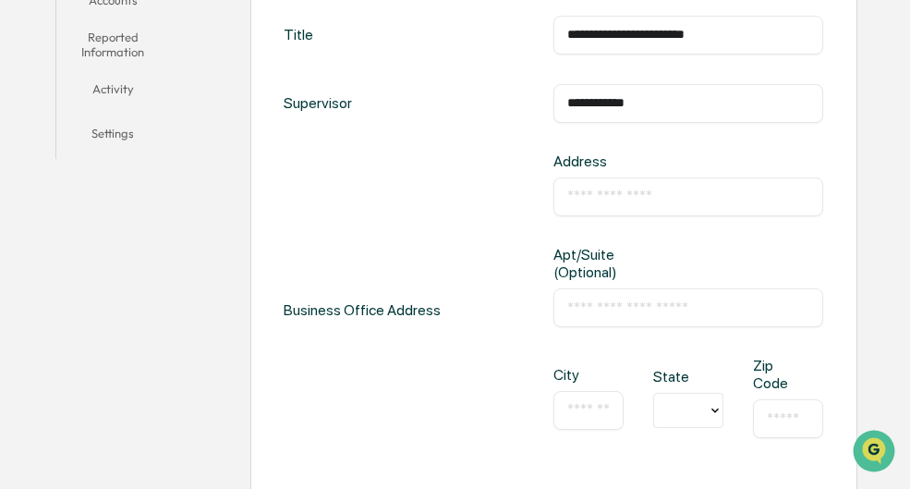
type input "**********"
click at [587, 206] on input "text" at bounding box center [688, 197] width 242 height 18
click at [462, 301] on div "Business Office Address Address ​ Apt/Suite (Optional) ​ City ​ State Zip Code ​" at bounding box center [554, 309] width 540 height 315
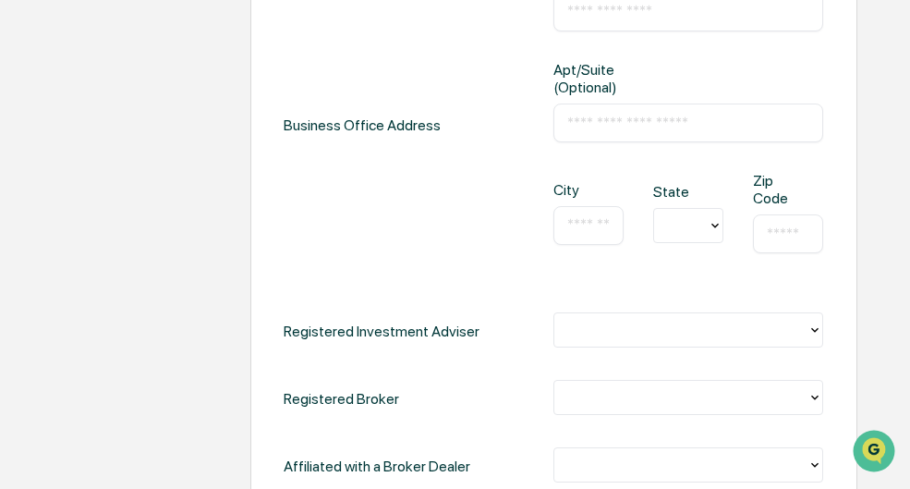
scroll to position [832, 0]
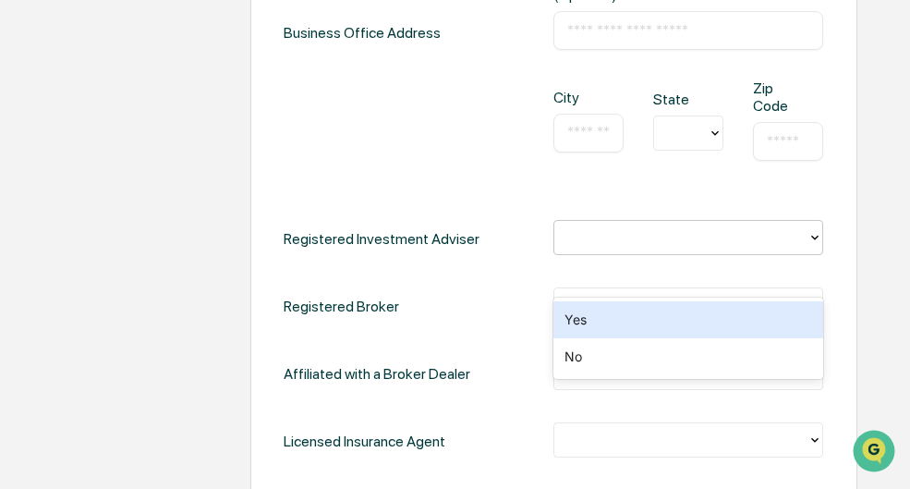
click at [591, 249] on div at bounding box center [681, 237] width 235 height 21
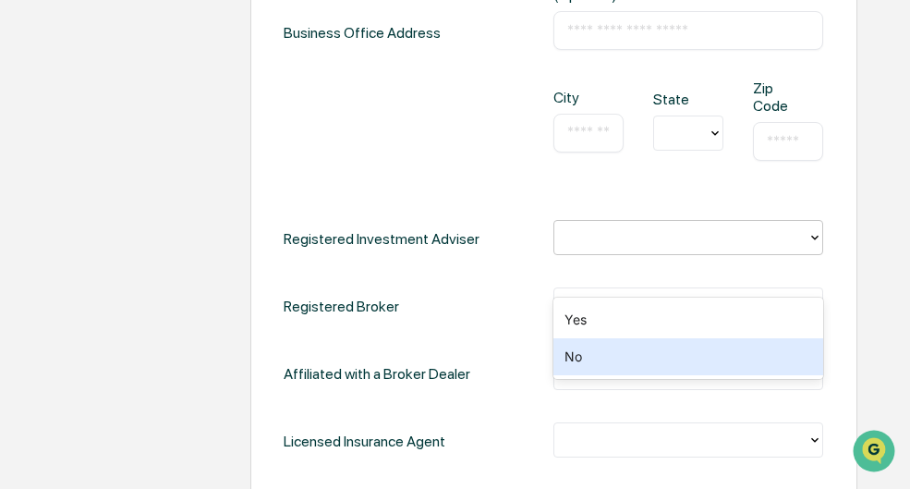
click at [572, 359] on div "No" at bounding box center [689, 356] width 270 height 37
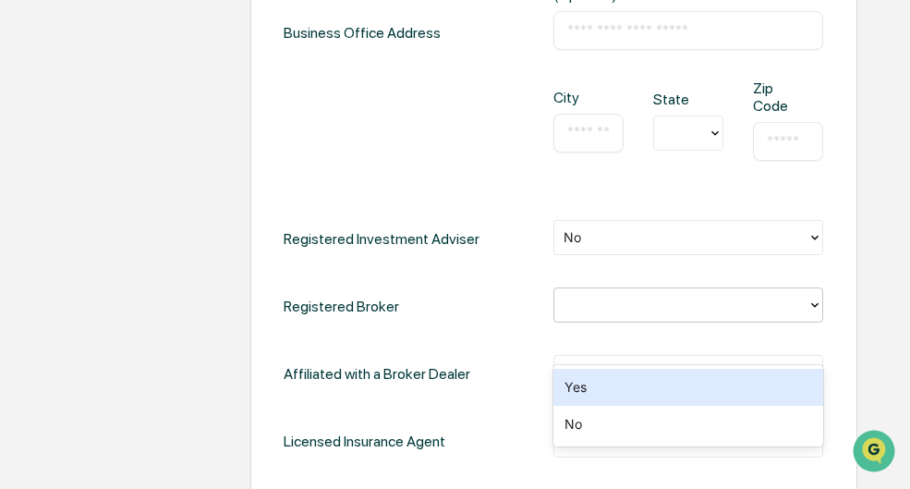
click at [571, 320] on div at bounding box center [680, 305] width 253 height 29
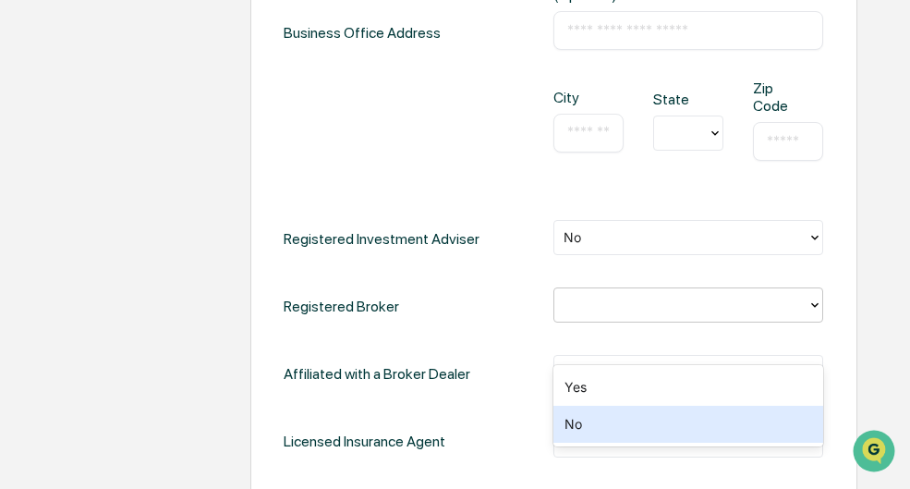
drag, startPoint x: 582, startPoint y: 429, endPoint x: 570, endPoint y: 410, distance: 22.0
click at [580, 428] on div "No" at bounding box center [689, 424] width 270 height 37
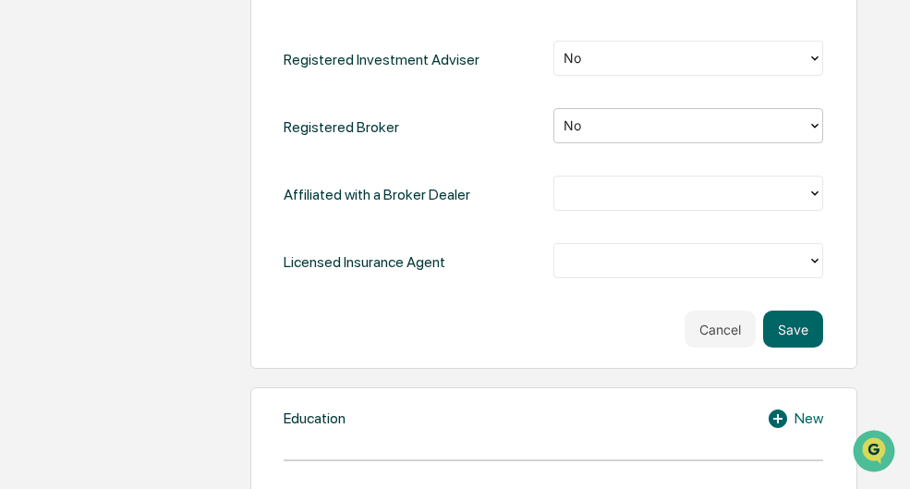
scroll to position [1109, 0]
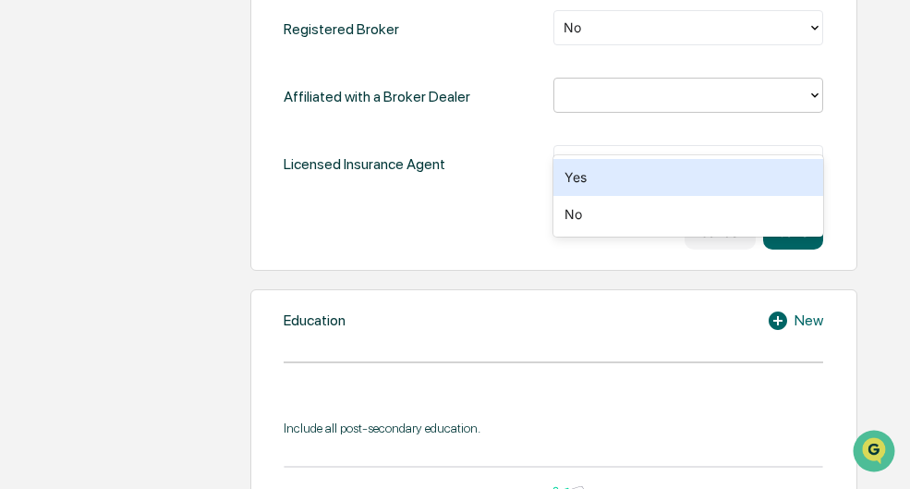
click at [603, 106] on div at bounding box center [681, 95] width 235 height 21
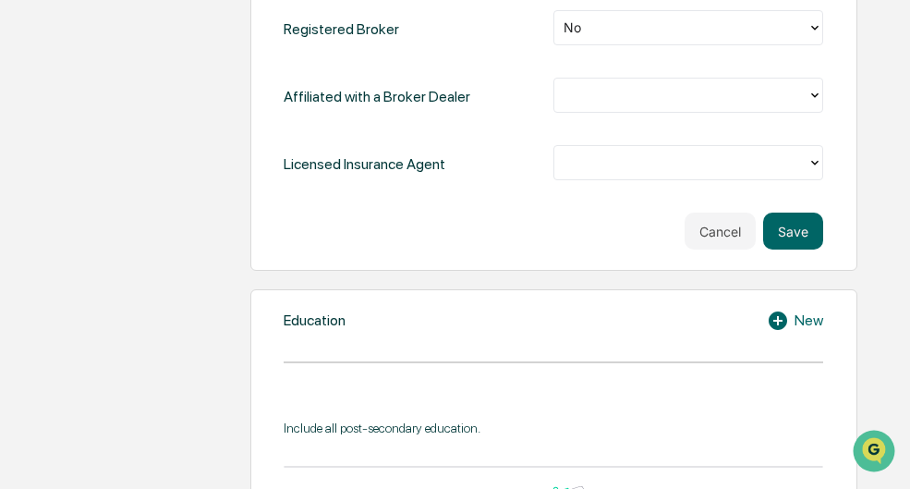
click at [521, 250] on div "Cancel Save" at bounding box center [554, 231] width 540 height 37
click at [684, 250] on div "Cancel Save" at bounding box center [554, 231] width 540 height 37
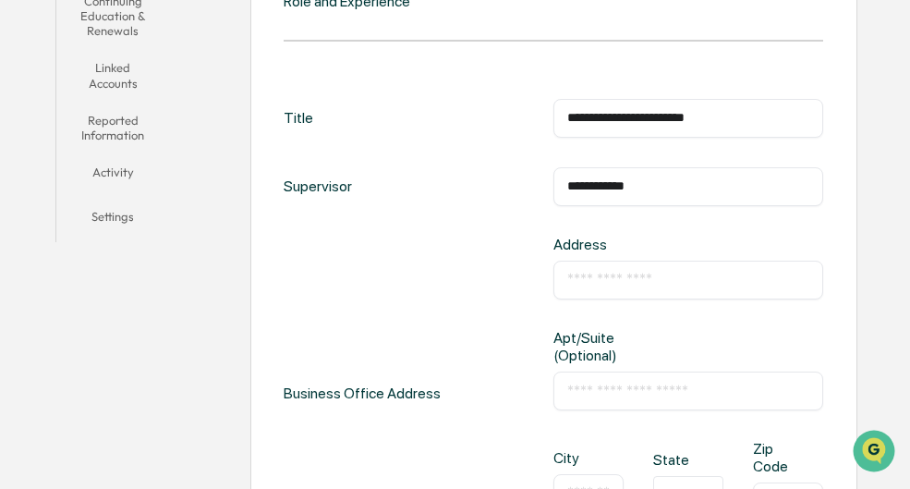
scroll to position [462, 0]
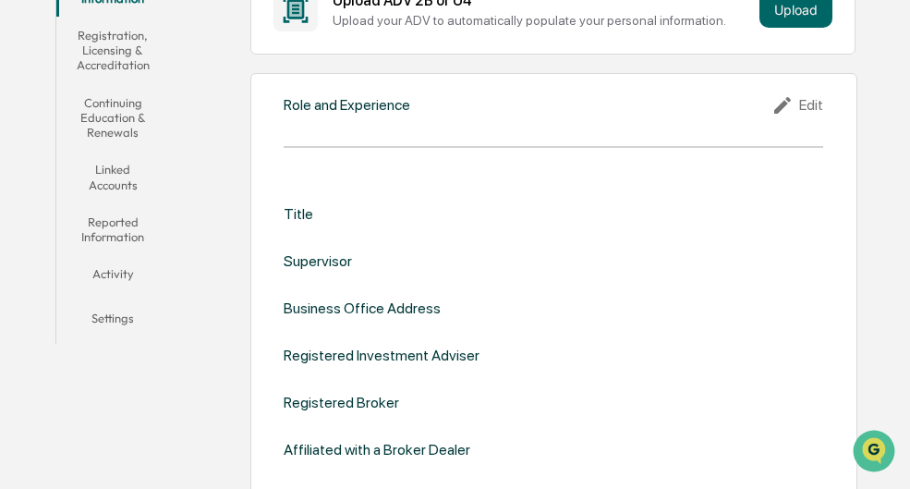
click at [797, 116] on icon at bounding box center [786, 105] width 28 height 22
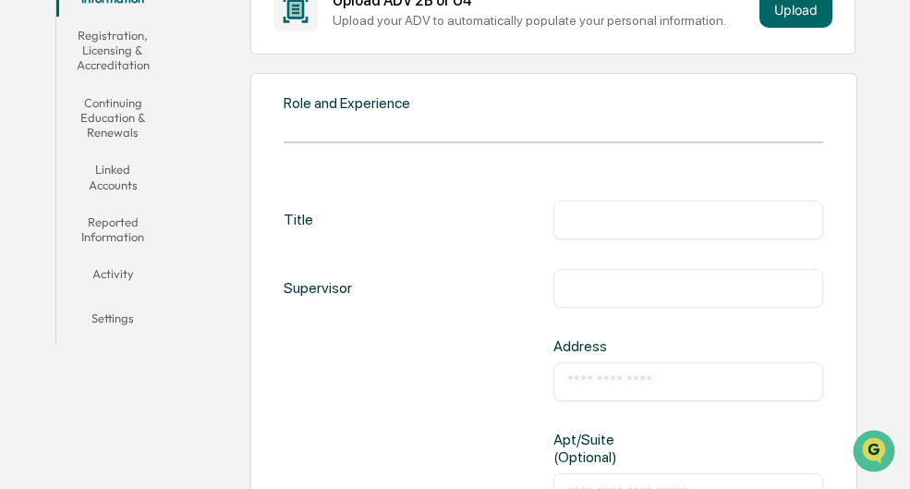
click at [665, 239] on div "​" at bounding box center [689, 220] width 270 height 39
click at [649, 229] on input "text" at bounding box center [688, 220] width 242 height 18
type input "**********"
click at [577, 298] on input "text" at bounding box center [688, 288] width 242 height 18
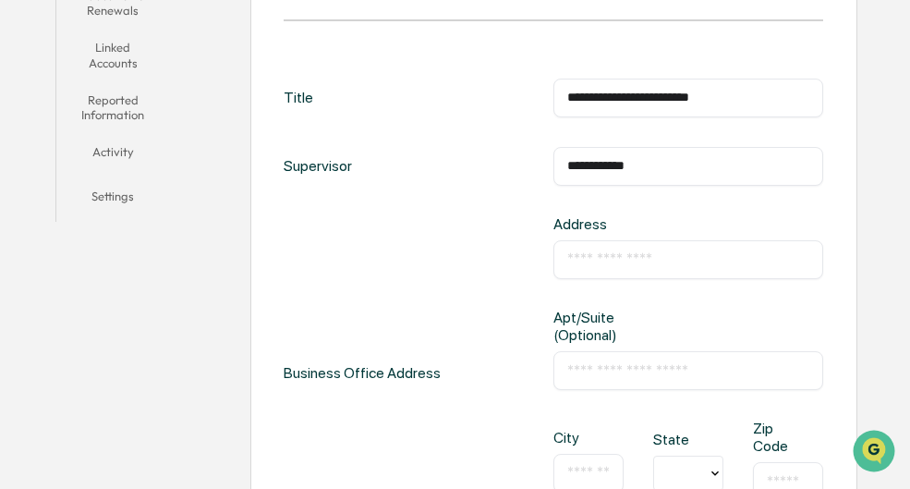
scroll to position [554, 0]
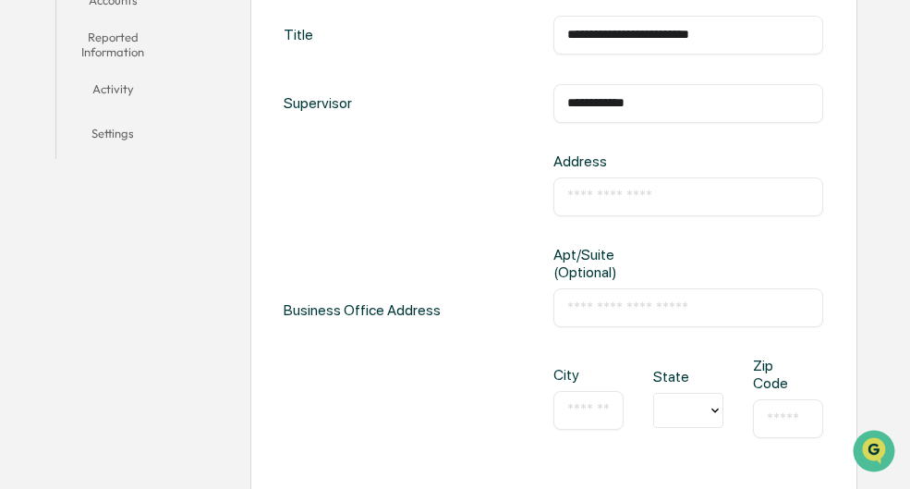
type input "**********"
click at [575, 206] on input "text" at bounding box center [688, 197] width 242 height 18
drag, startPoint x: 646, startPoint y: 232, endPoint x: 629, endPoint y: 193, distance: 42.2
click at [645, 216] on div "​" at bounding box center [689, 196] width 270 height 39
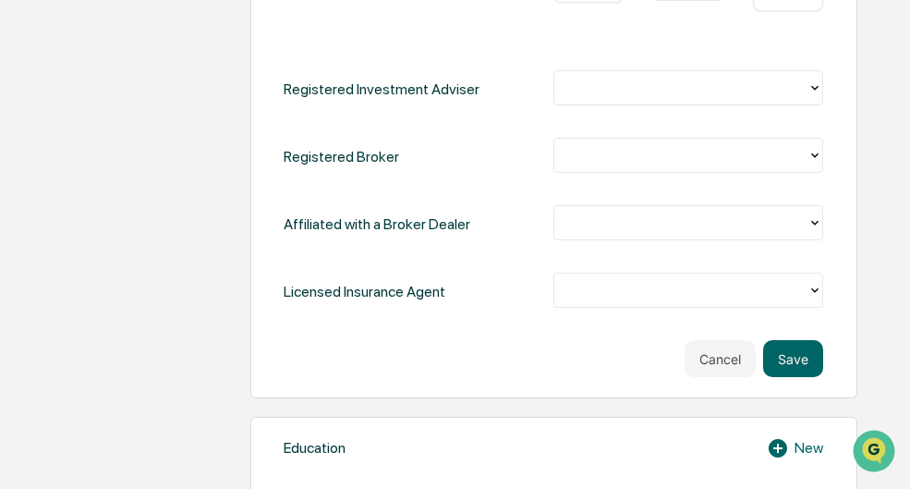
scroll to position [519, 0]
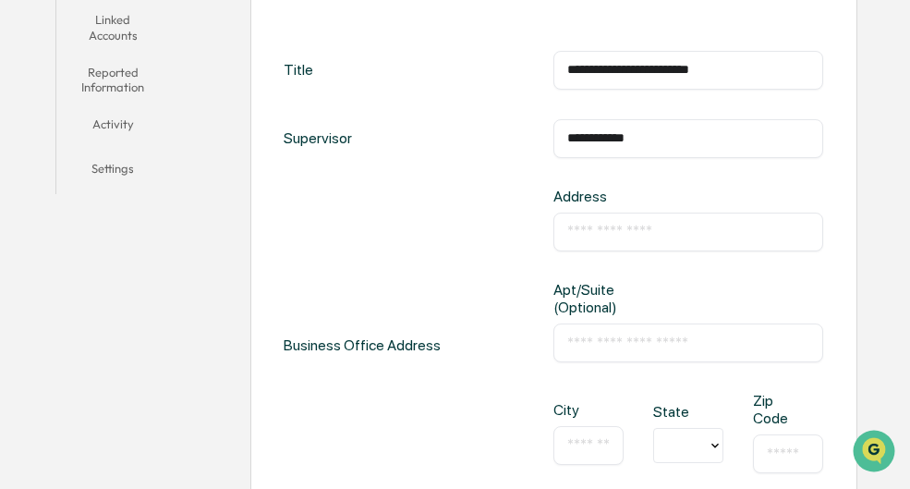
click at [568, 240] on div "​" at bounding box center [689, 232] width 270 height 39
click at [588, 241] on input "text" at bounding box center [688, 232] width 242 height 18
type input "**********"
